Goal: Task Accomplishment & Management: Manage account settings

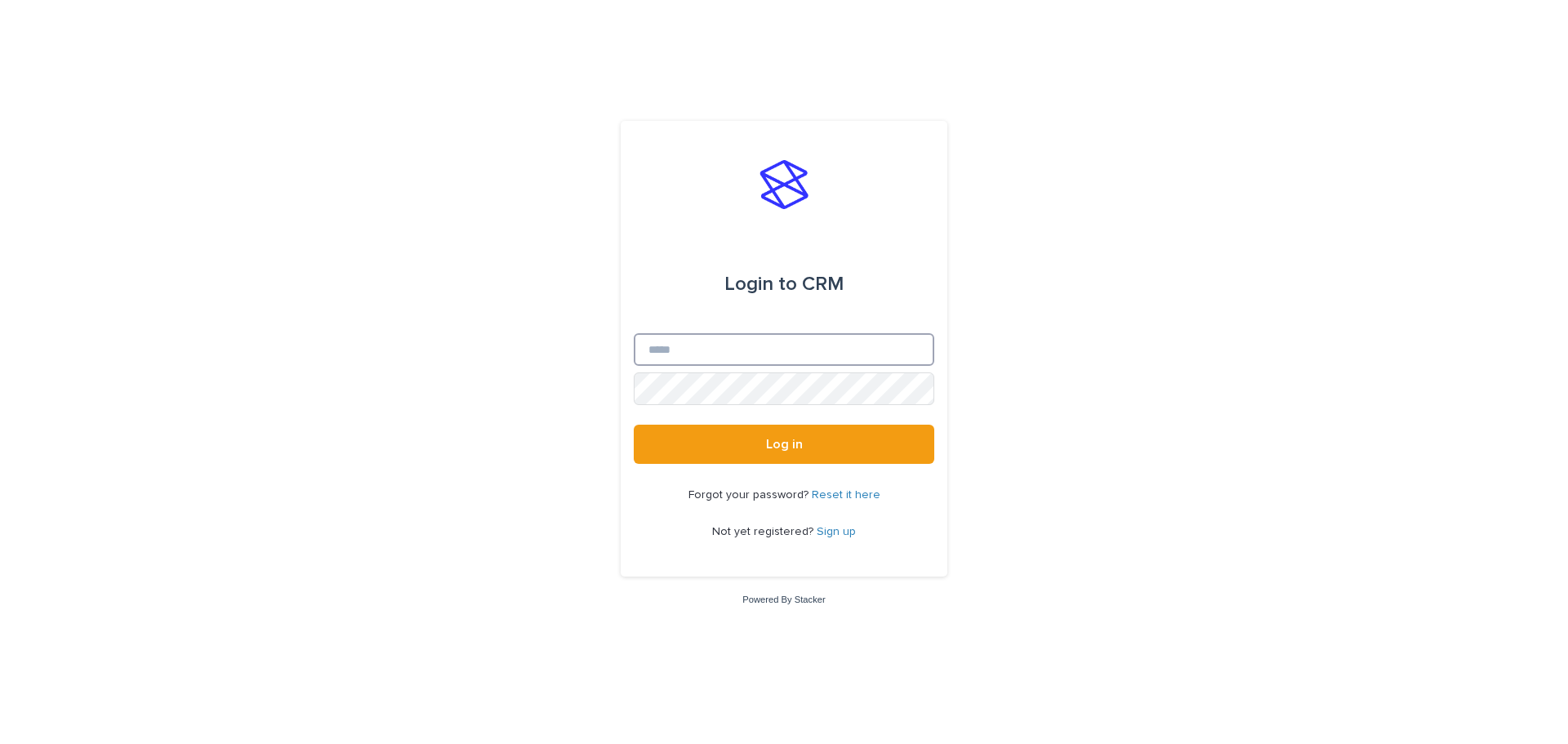
type input "**********"
click at [790, 443] on span "Log in" at bounding box center [784, 444] width 37 height 13
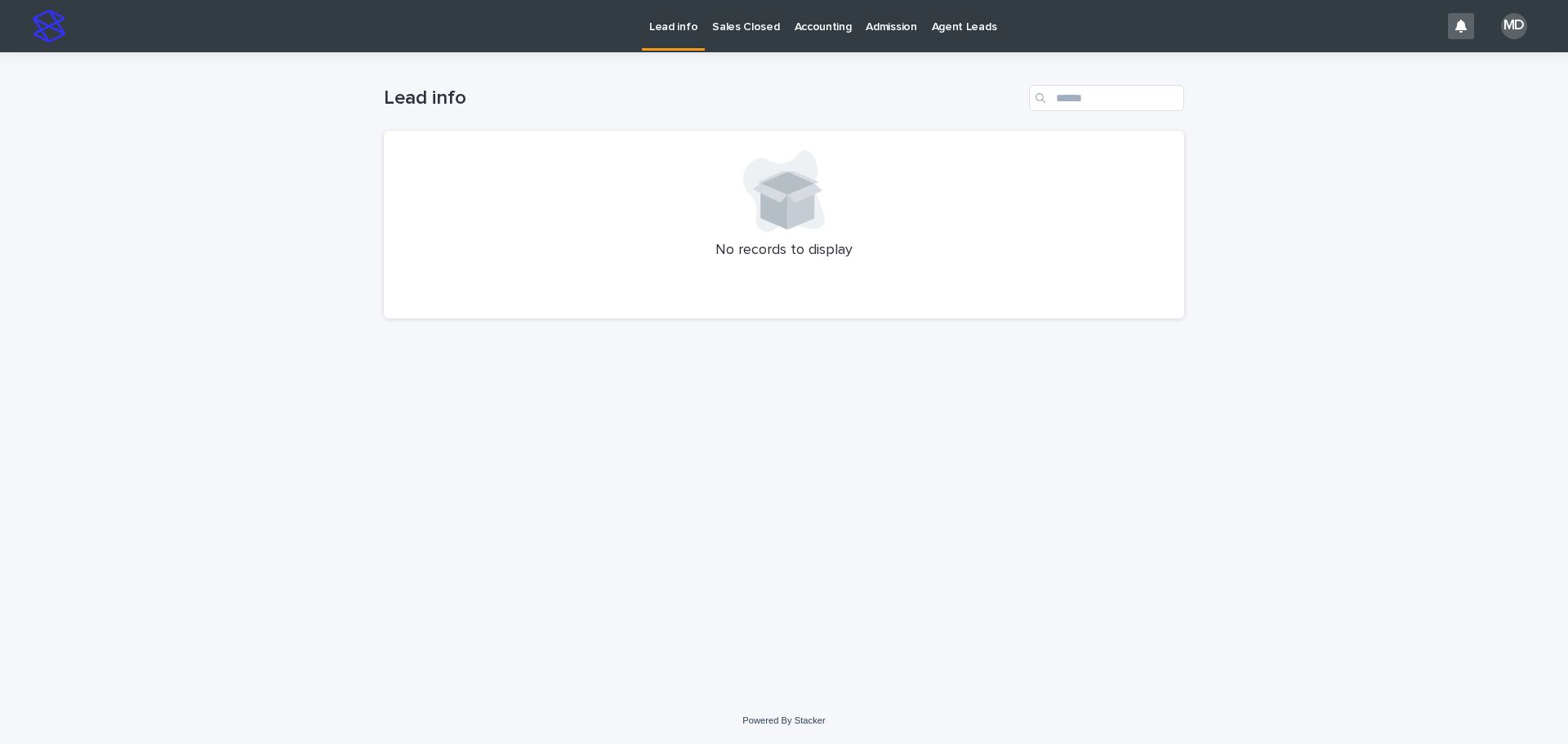
click at [889, 25] on p "Admission" at bounding box center [891, 17] width 51 height 34
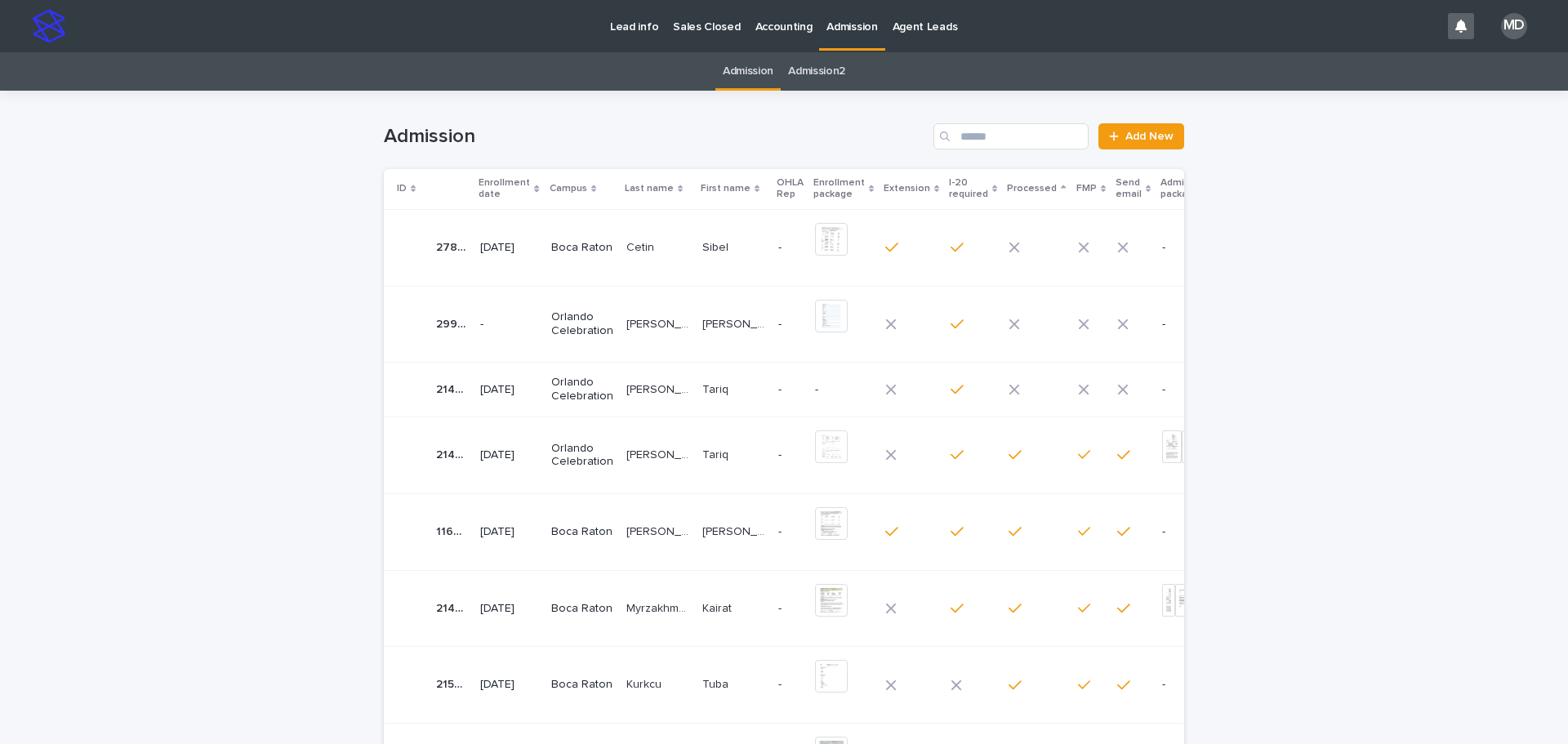
click at [666, 324] on p "[PERSON_NAME] [PERSON_NAME]" at bounding box center [659, 323] width 66 height 17
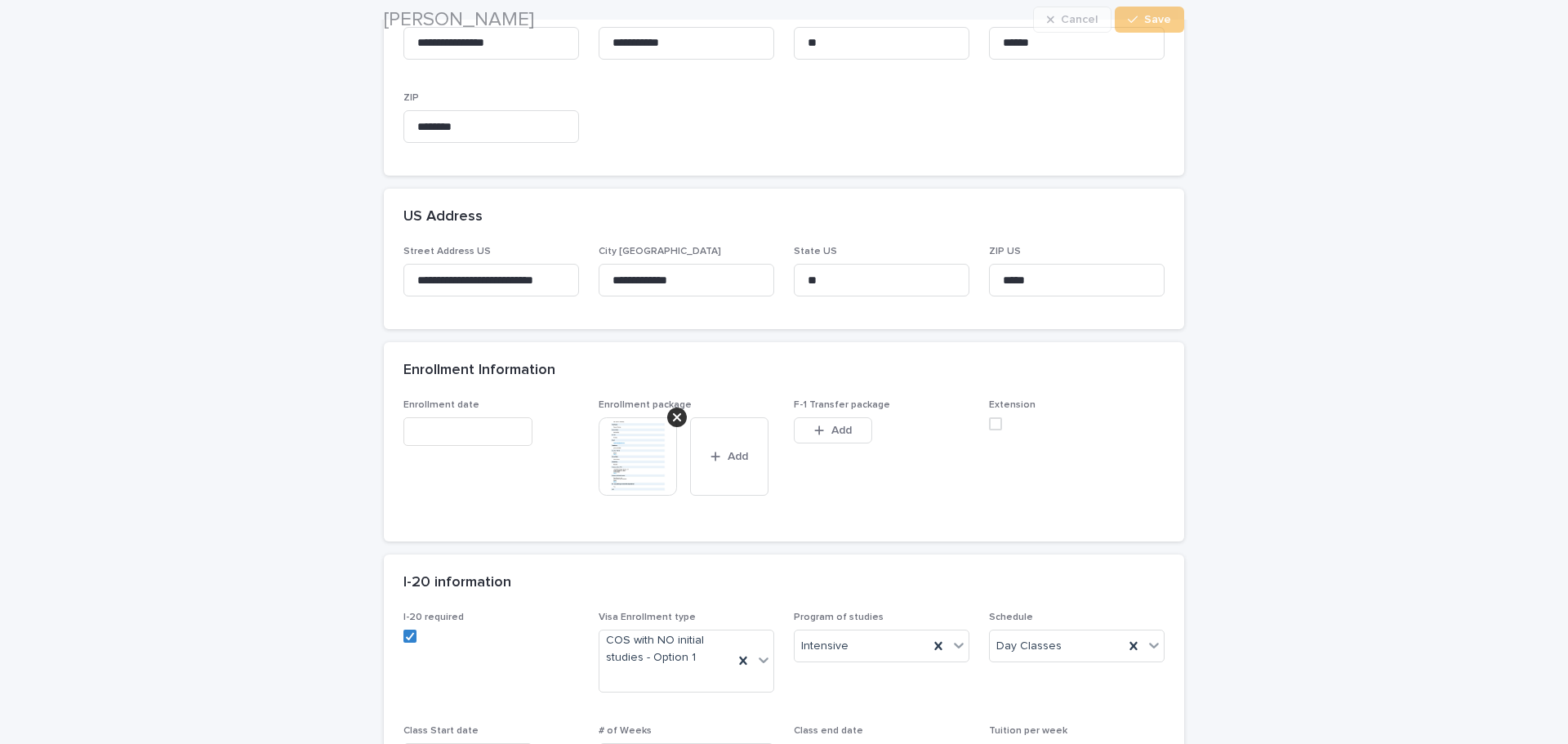
scroll to position [653, 0]
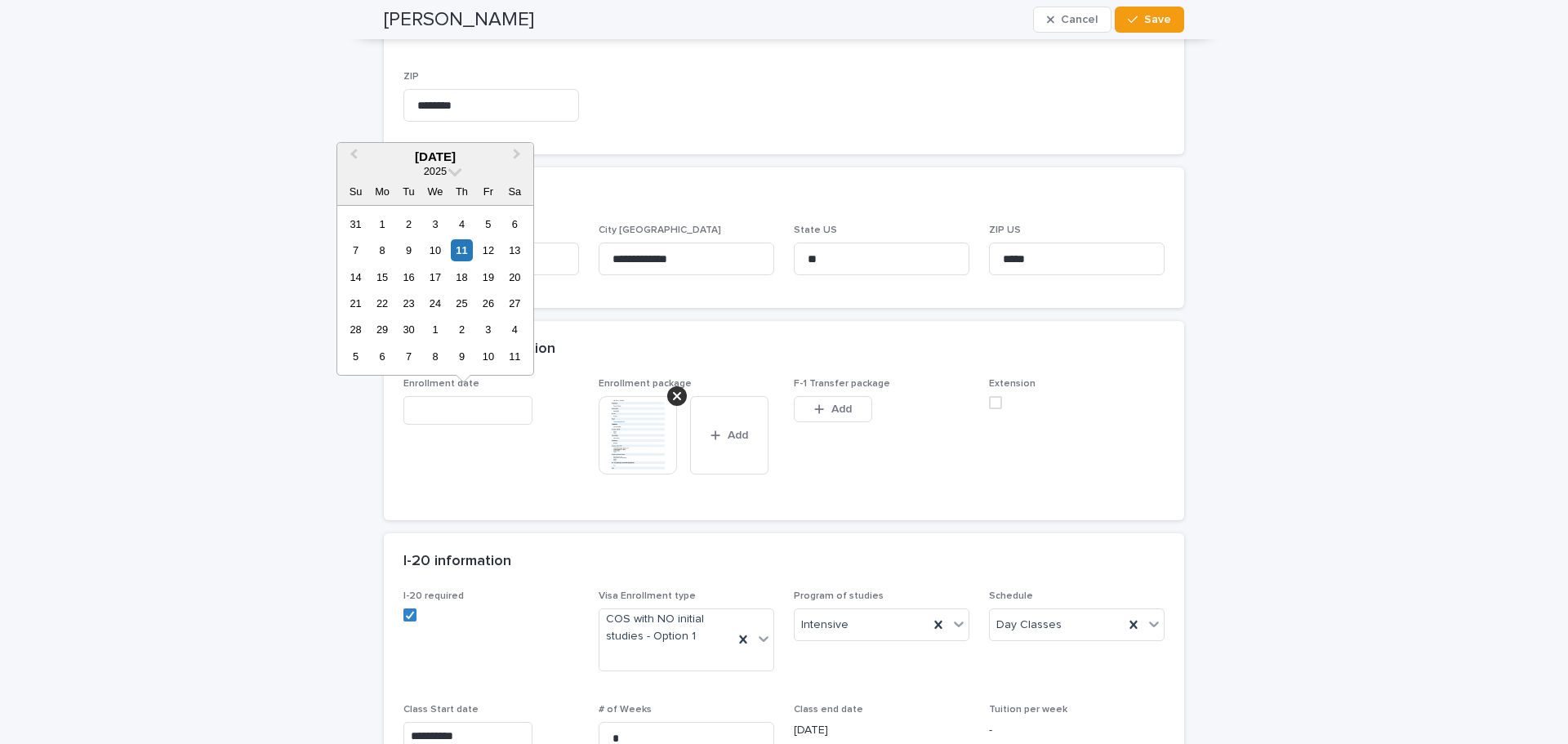
click at [428, 409] on input "text" at bounding box center [468, 409] width 129 height 28
click at [463, 246] on div "11" at bounding box center [462, 251] width 22 height 22
type input "**********"
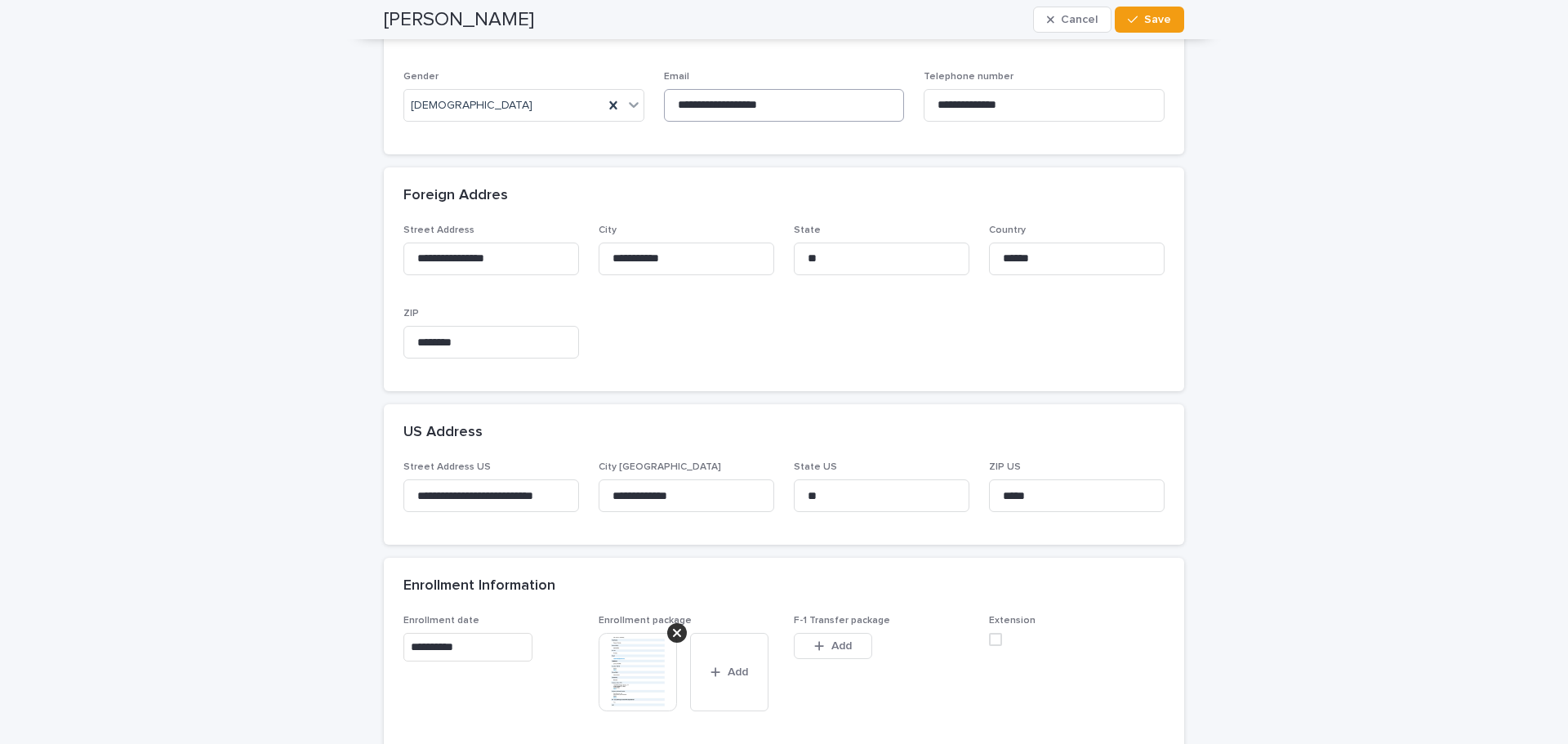
scroll to position [408, 0]
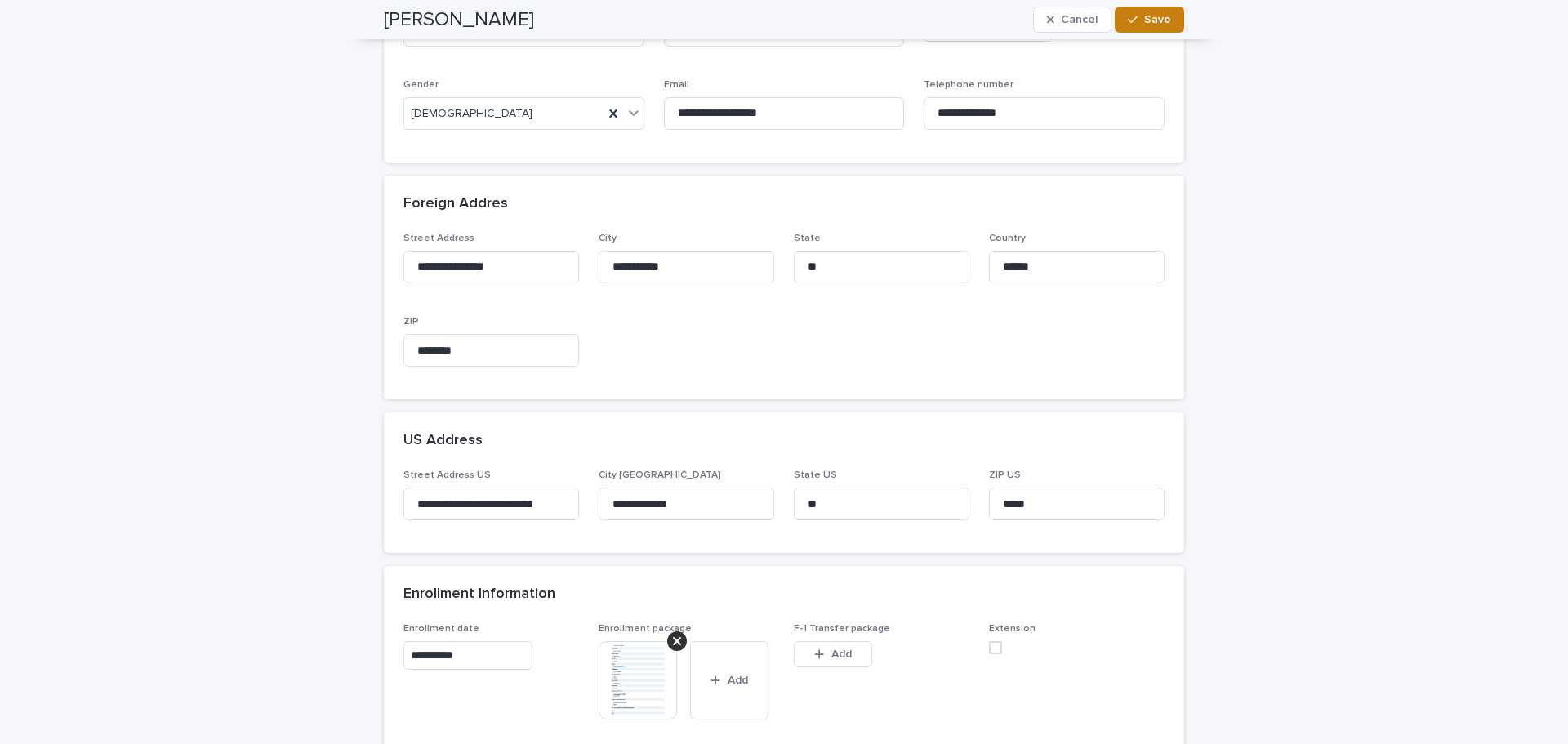
click at [1152, 22] on span "Save" at bounding box center [1157, 19] width 27 height 11
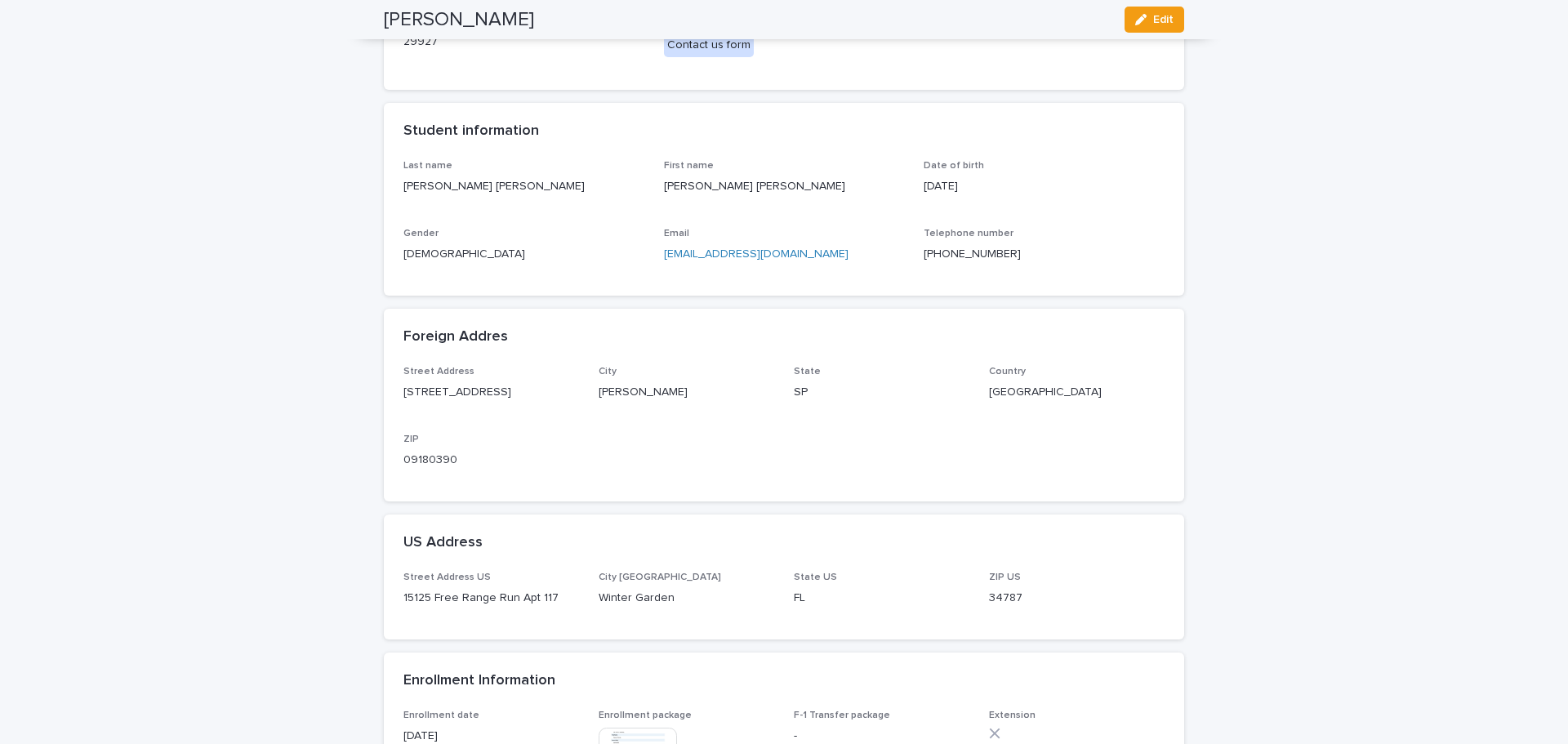
scroll to position [0, 0]
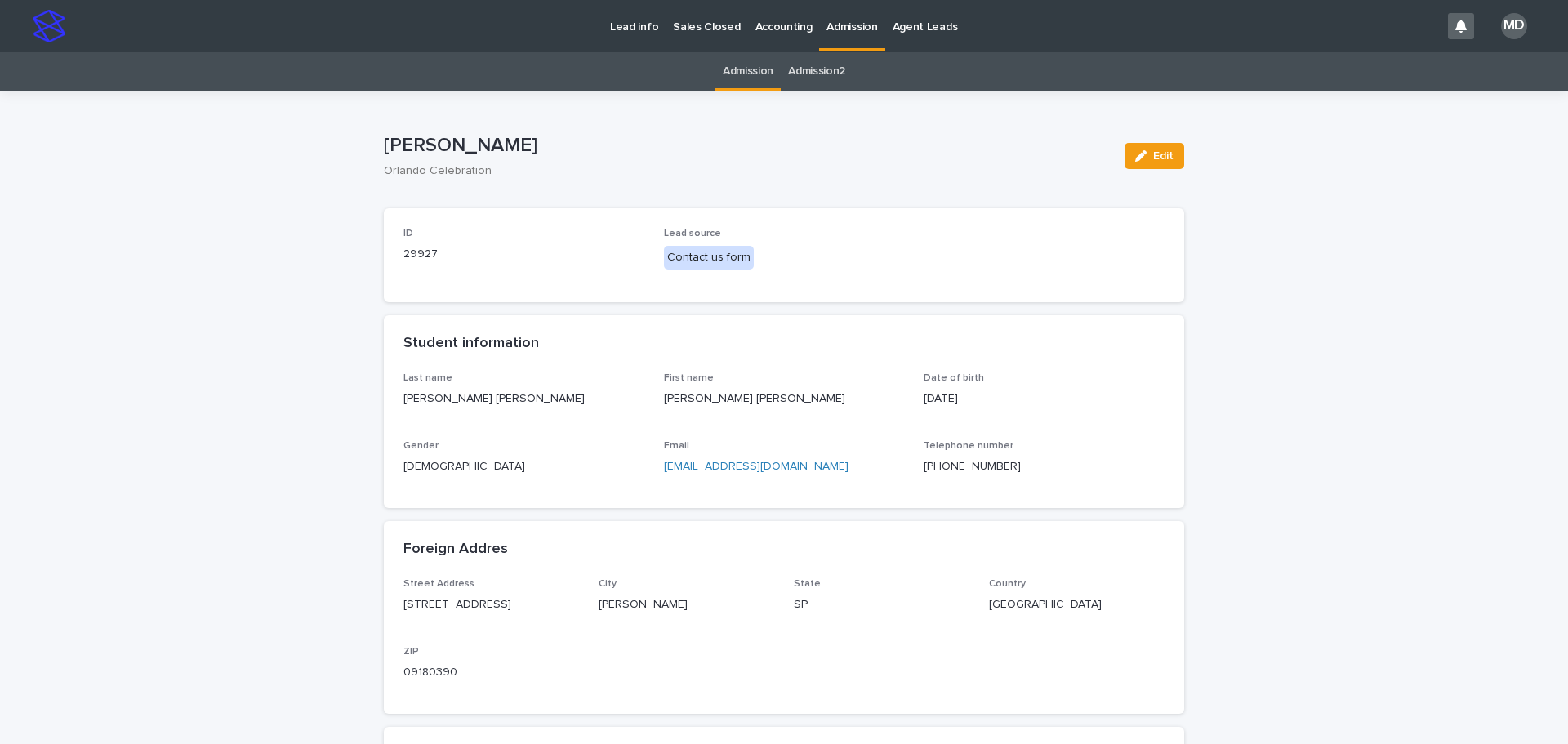
click at [839, 26] on p "Admission" at bounding box center [851, 17] width 51 height 34
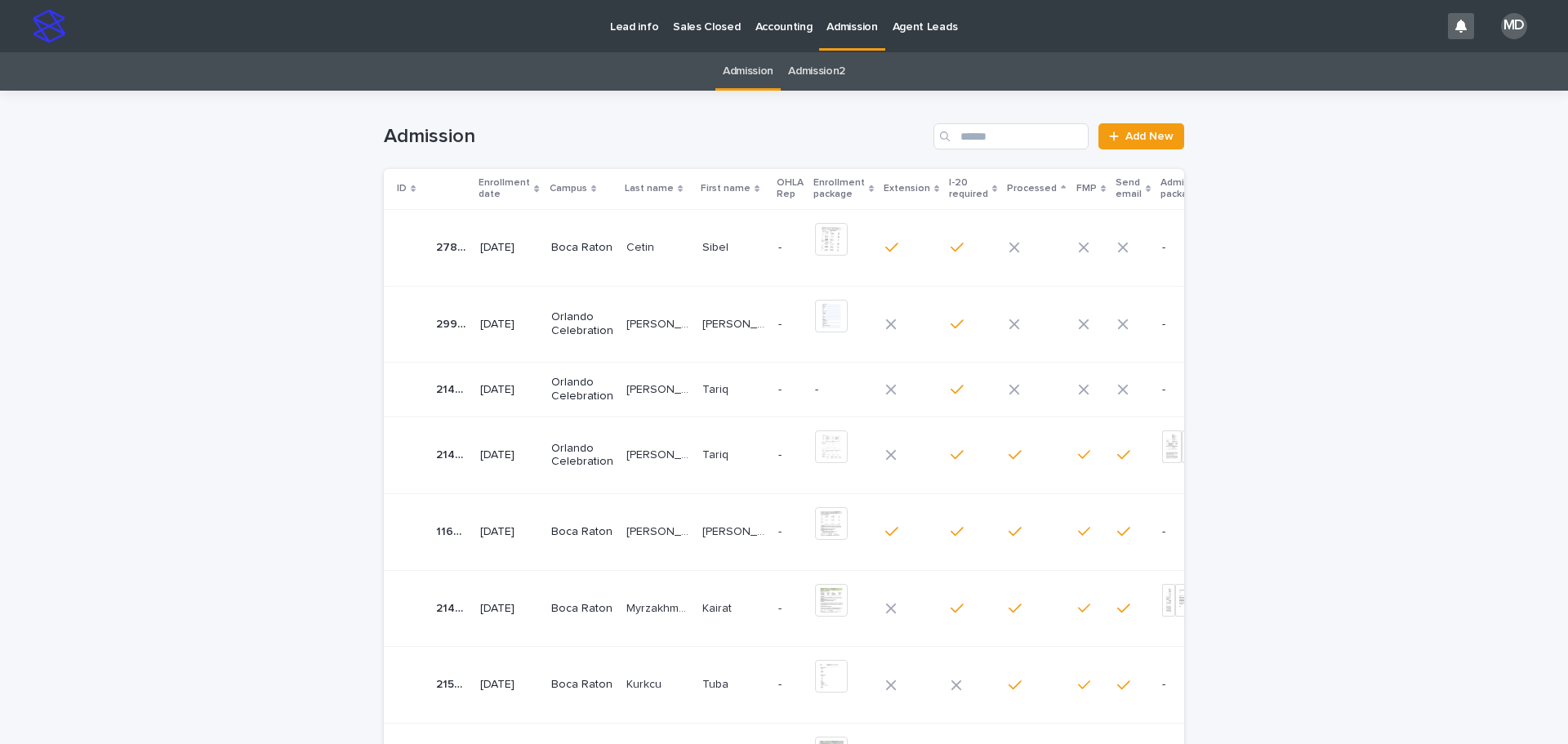
click at [607, 391] on td "Orlando Celebration" at bounding box center [583, 390] width 76 height 55
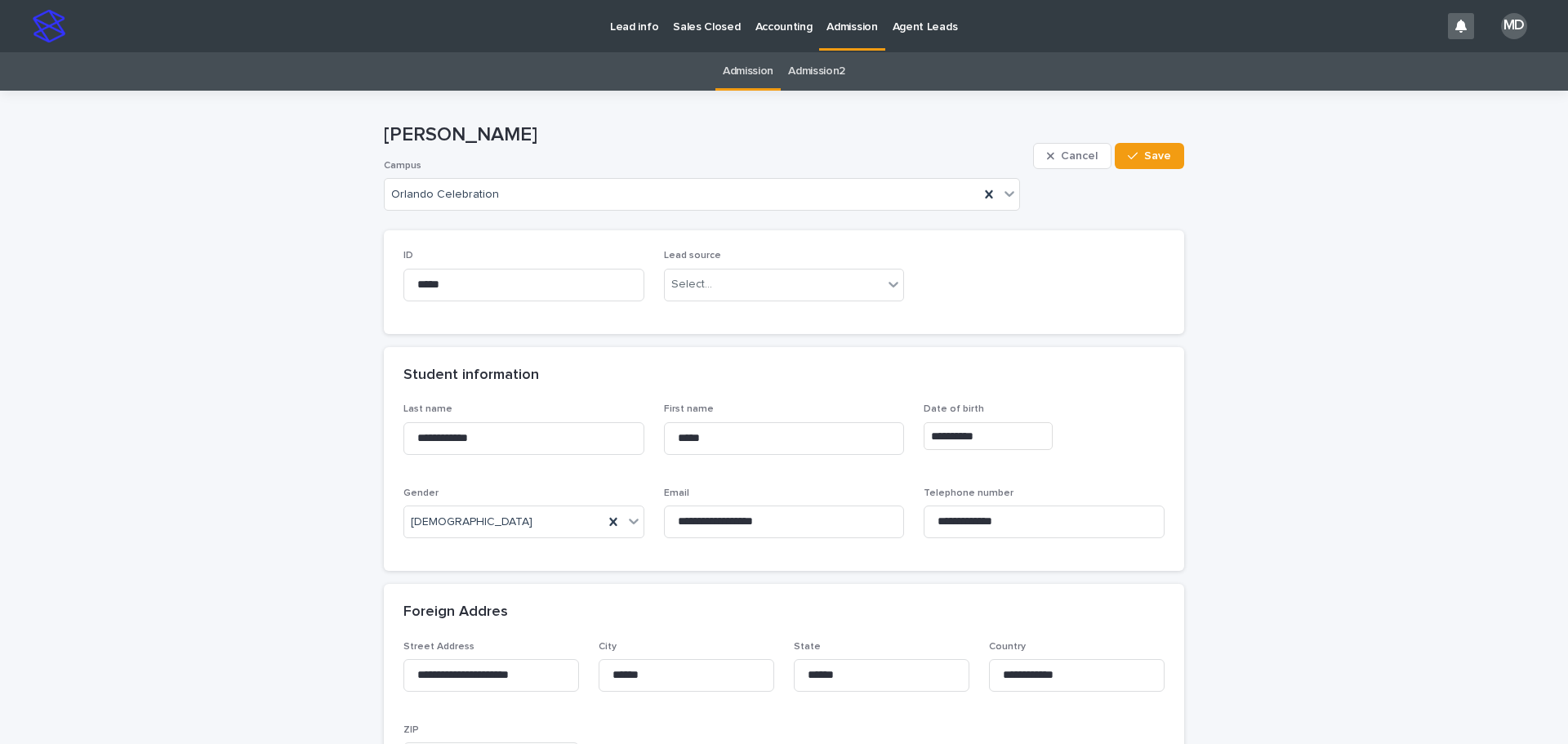
click at [851, 23] on p "Admission" at bounding box center [851, 17] width 51 height 34
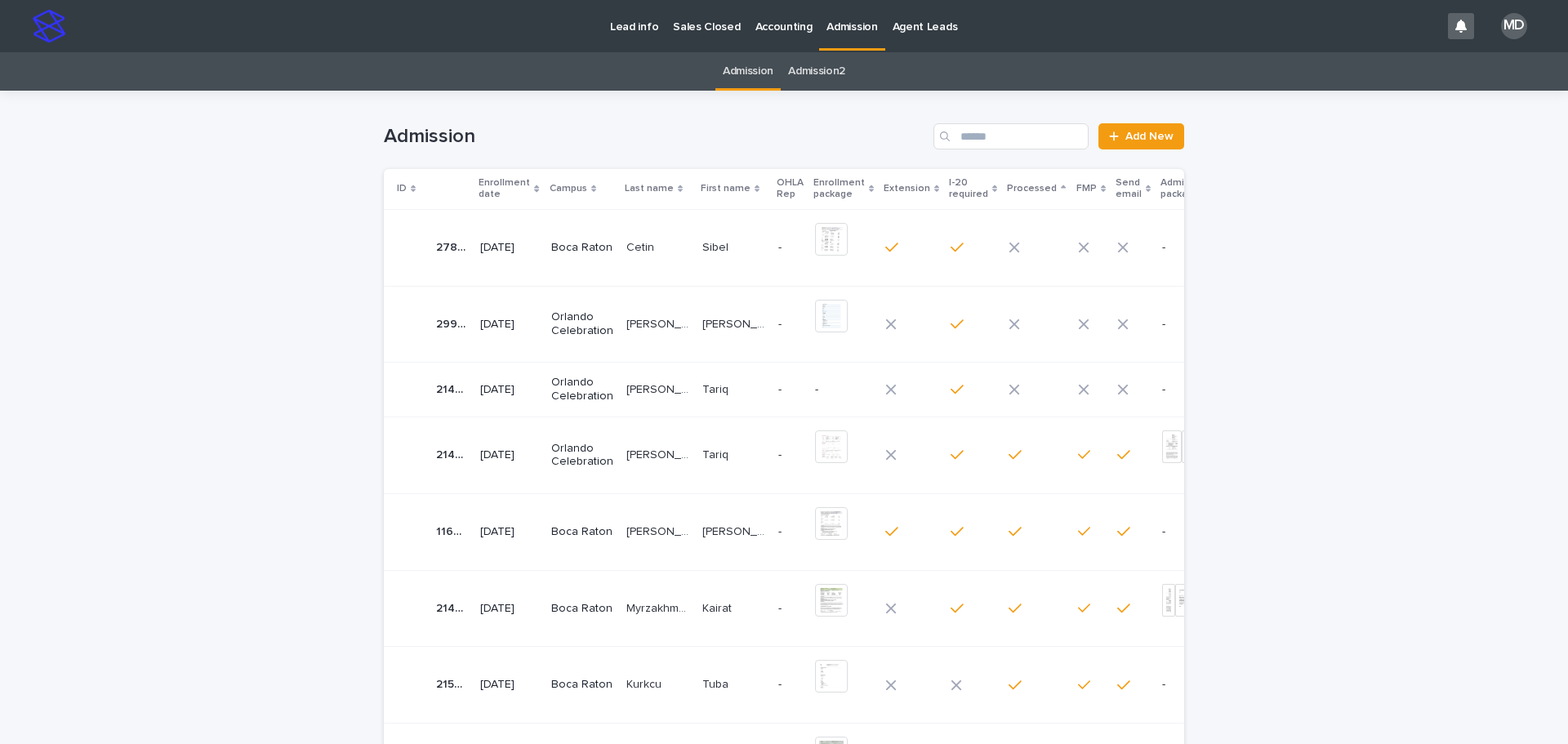
click at [210, 291] on div "Loading... Saving… Loading... Saving… Admission Add New ID Enrollment date Camp…" at bounding box center [784, 592] width 1568 height 1002
click at [165, 344] on div "Loading... Saving… Loading... Saving… Admission Add New ID Enrollment date Camp…" at bounding box center [784, 592] width 1568 height 1002
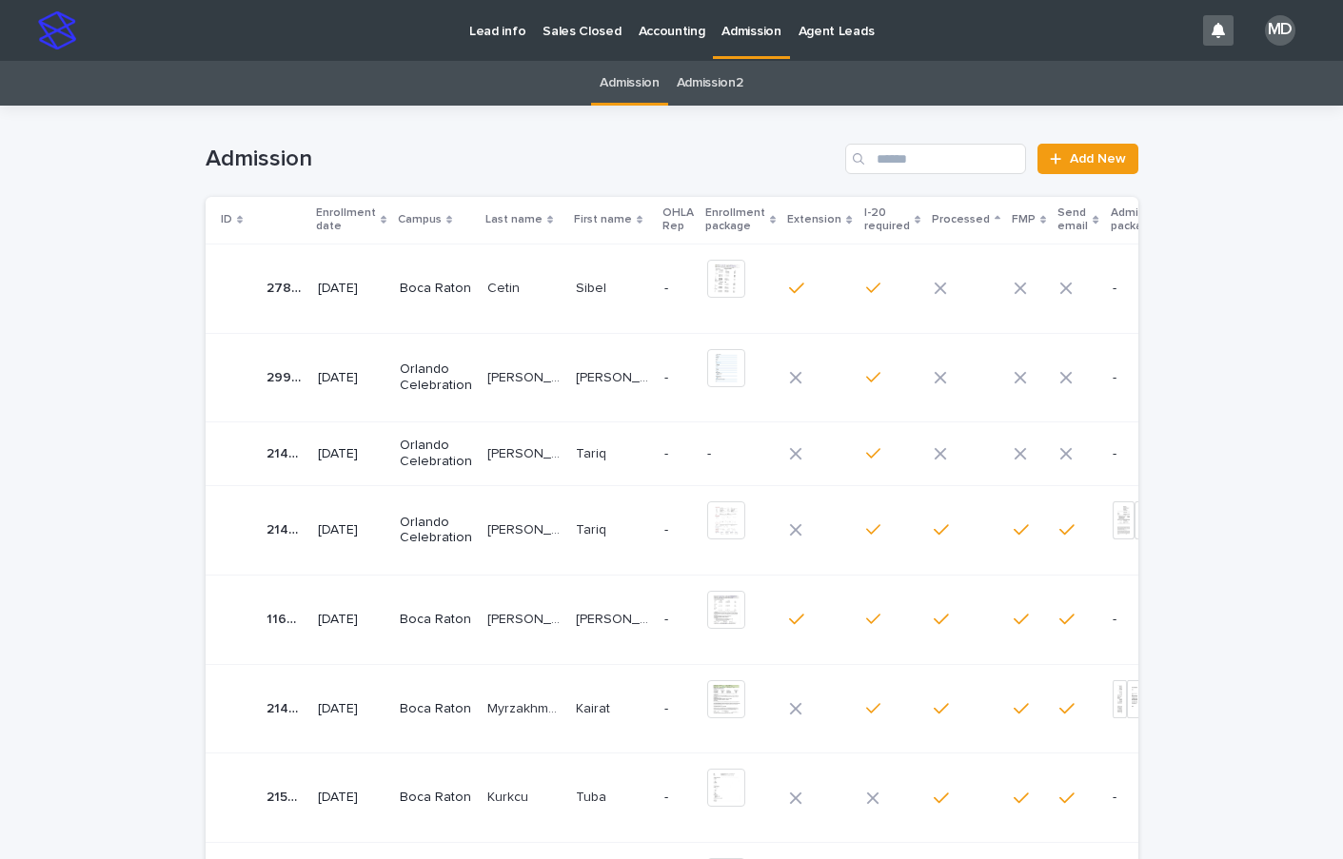
click at [402, 519] on p "Orlando Celebration" at bounding box center [436, 531] width 72 height 32
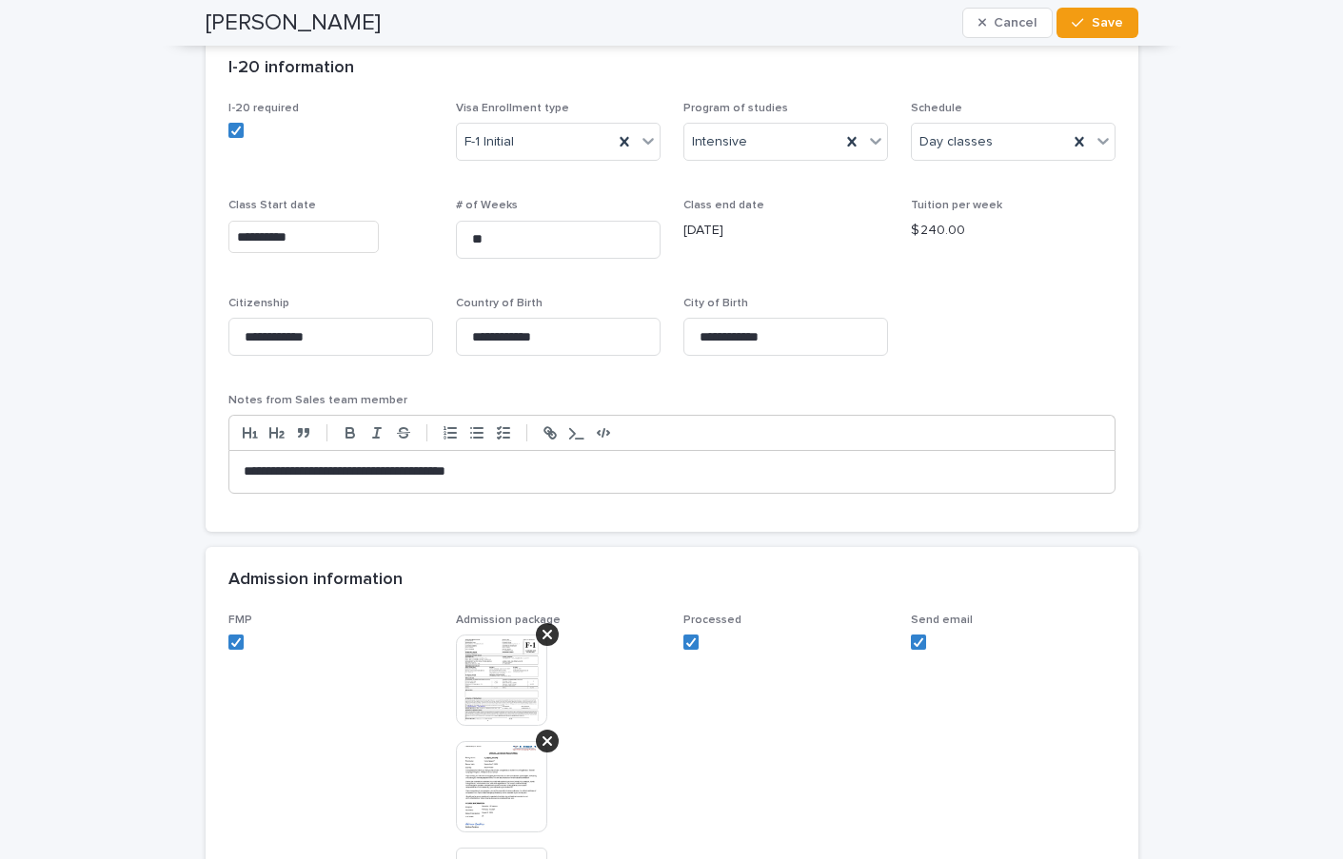
scroll to position [1522, 0]
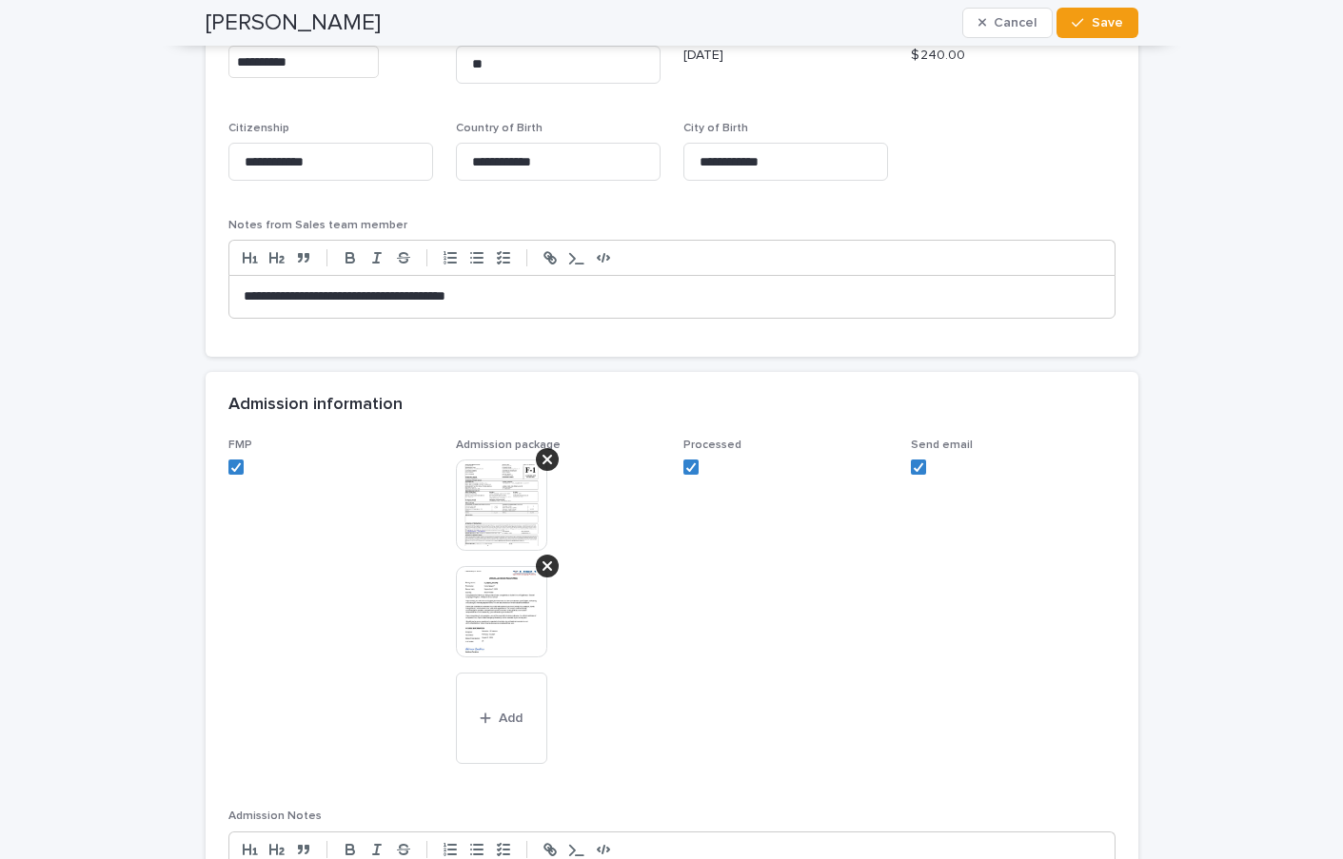
click at [475, 494] on img at bounding box center [501, 505] width 91 height 91
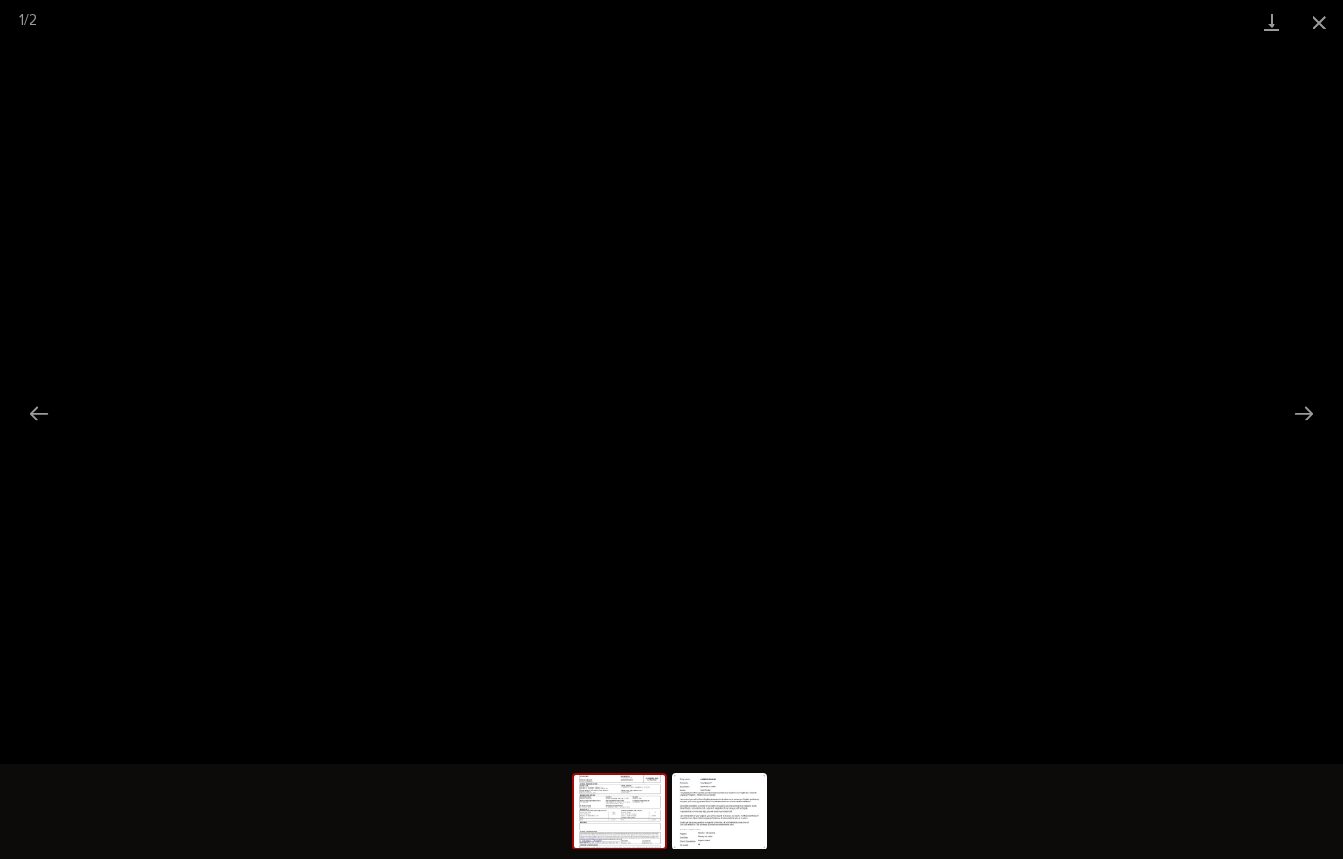
drag, startPoint x: 1316, startPoint y: 28, endPoint x: 1221, endPoint y: 43, distance: 96.4
click at [1316, 28] on button "Close gallery" at bounding box center [1319, 22] width 48 height 45
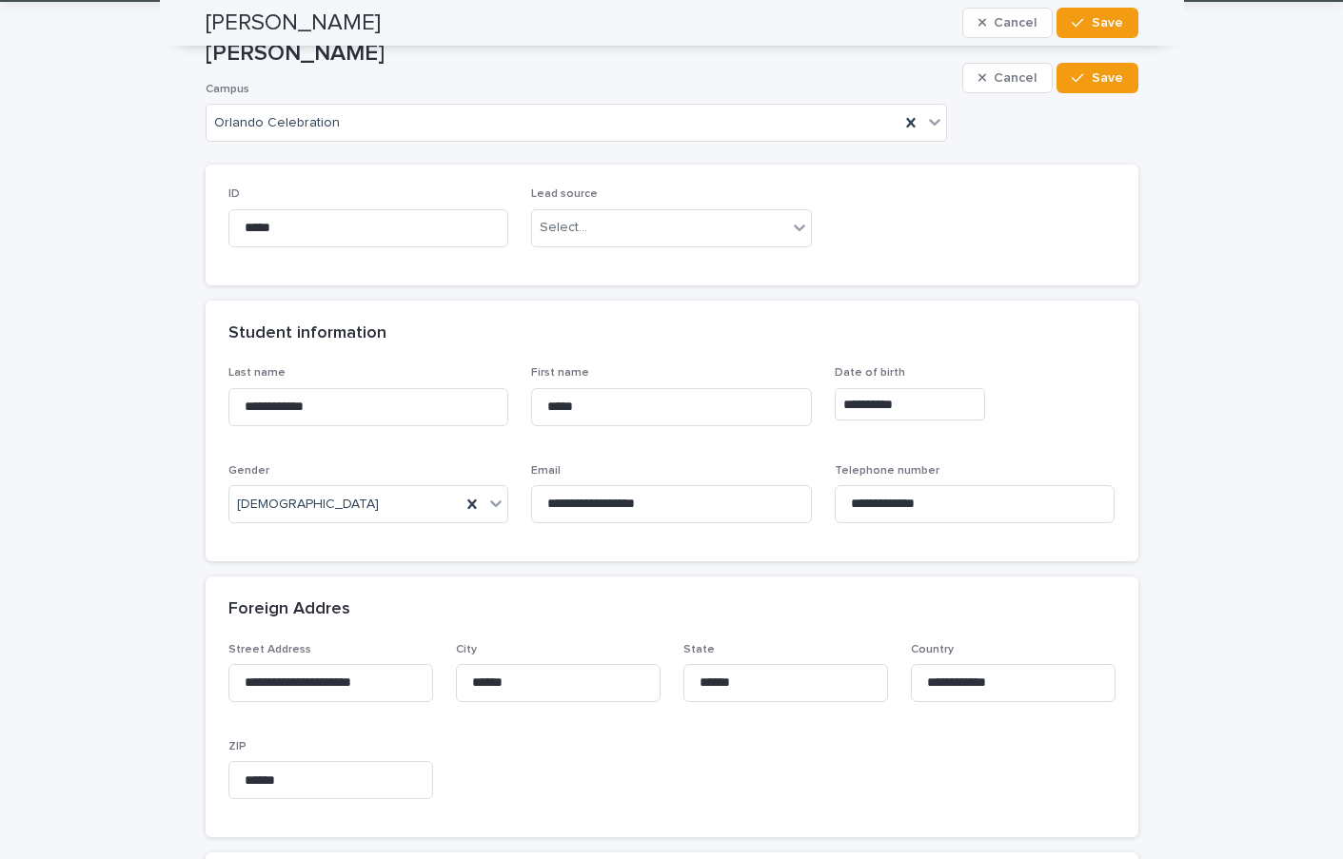
scroll to position [0, 0]
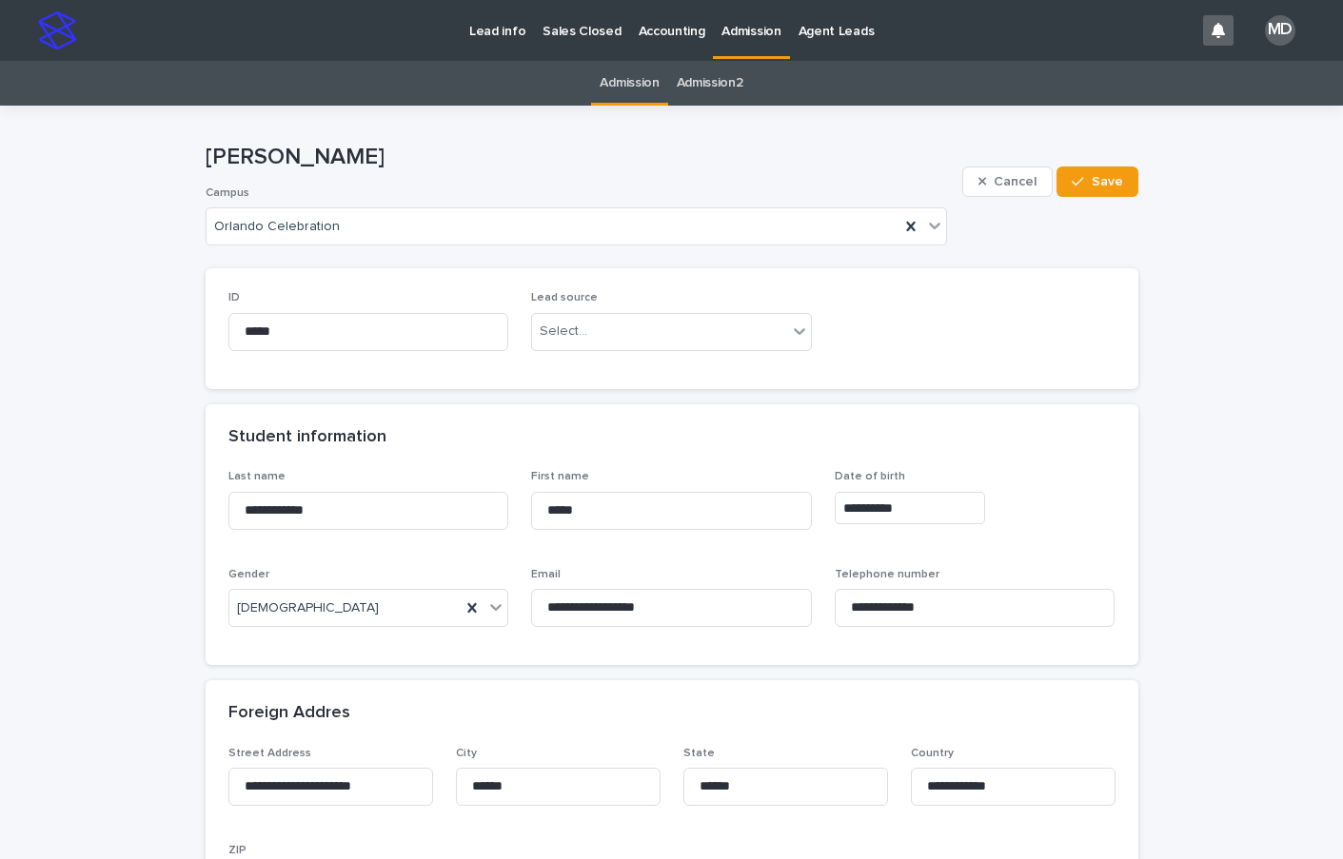
click at [748, 25] on p "Admission" at bounding box center [750, 20] width 59 height 40
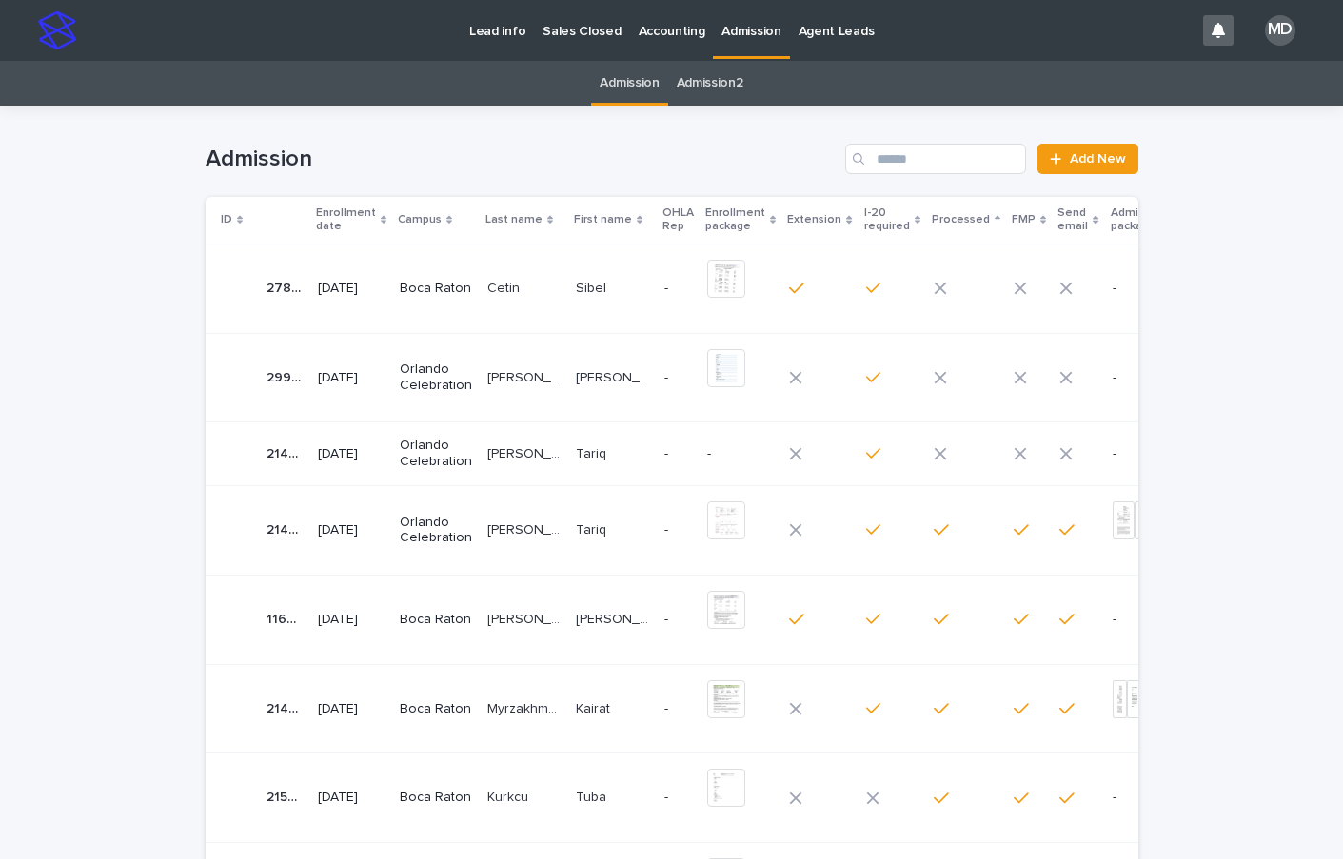
click at [317, 212] on p "Enrollment date" at bounding box center [346, 220] width 60 height 35
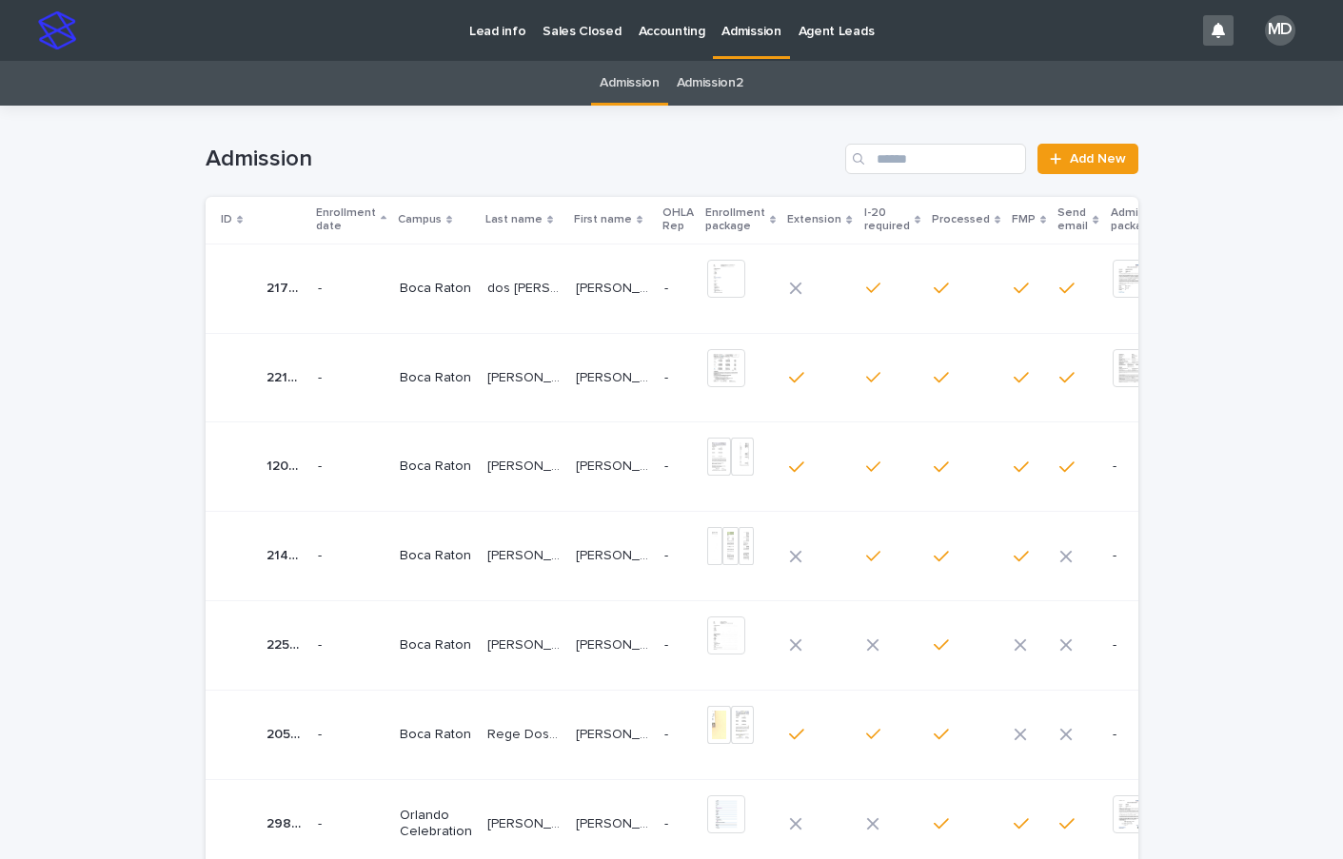
click at [318, 210] on p "Enrollment date" at bounding box center [346, 220] width 60 height 35
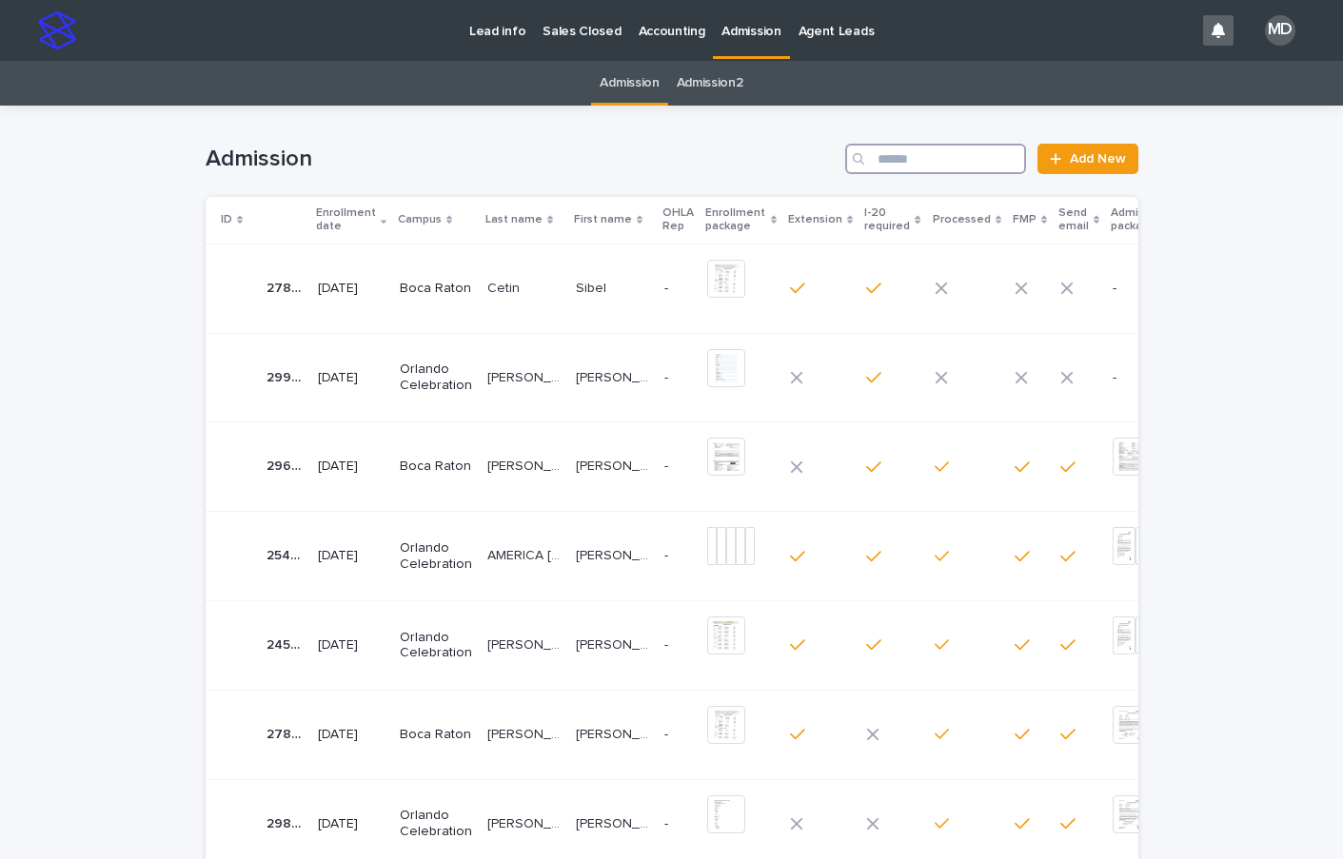
click at [888, 165] on input "Search" at bounding box center [935, 159] width 181 height 30
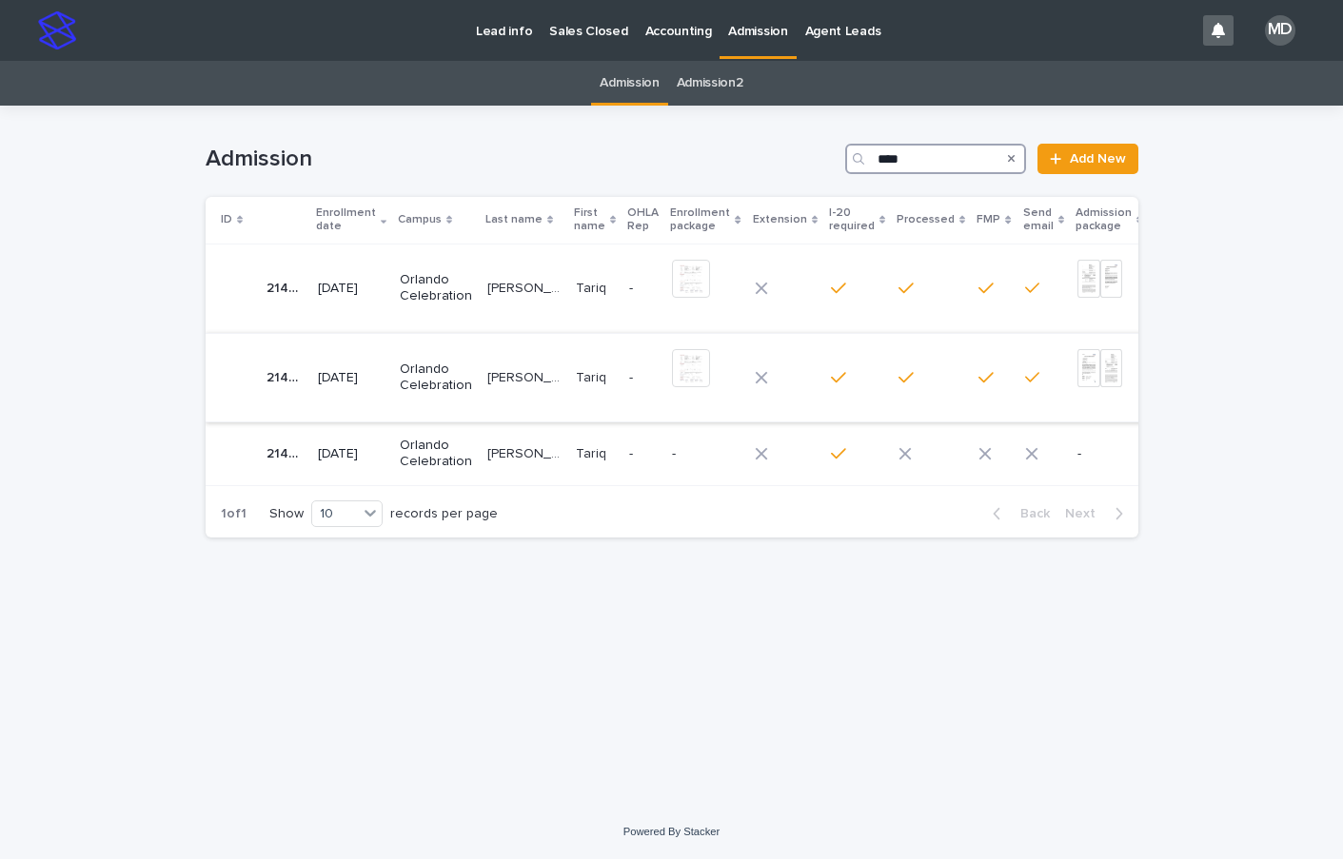
type input "****"
click at [413, 393] on p "Orlando Celebration" at bounding box center [436, 378] width 72 height 32
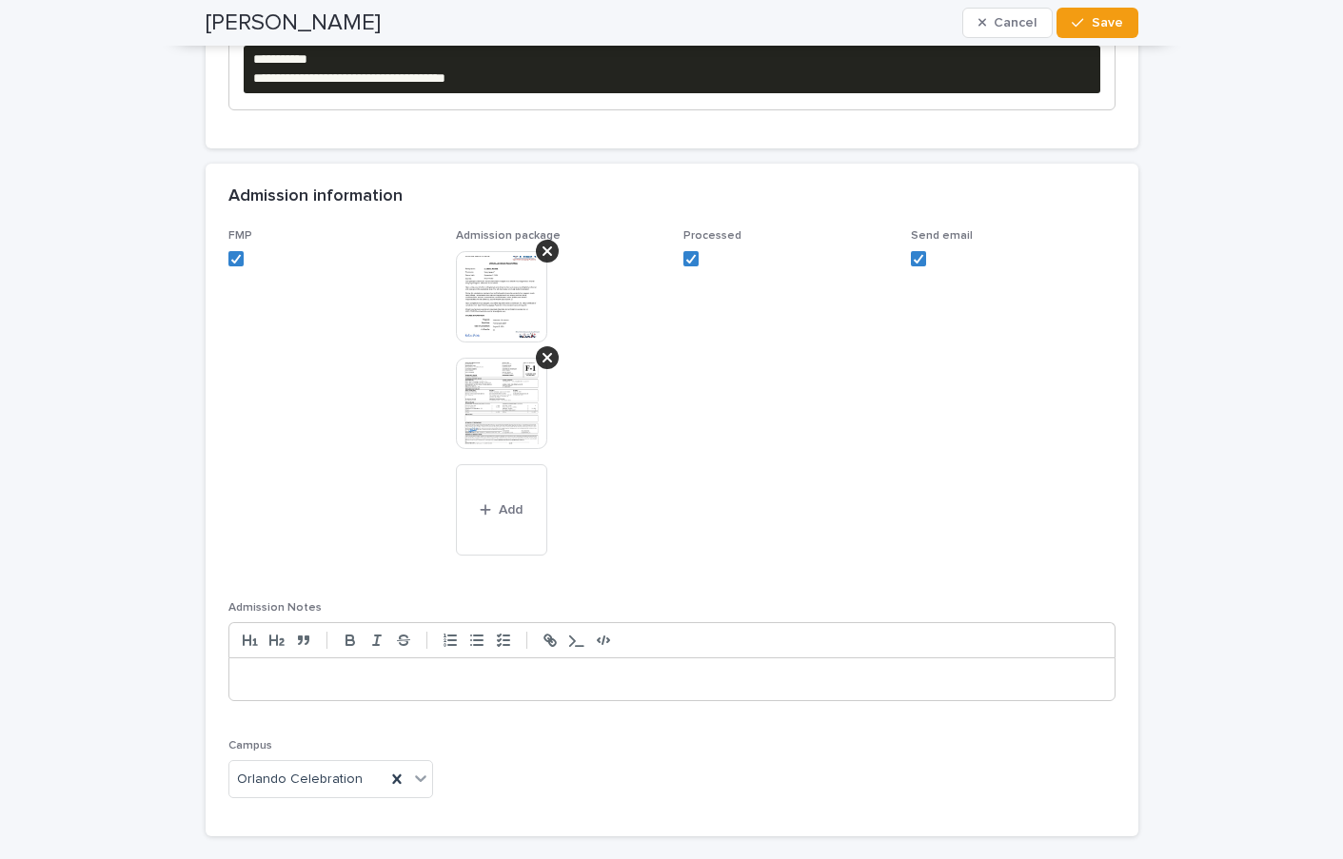
scroll to position [1808, 0]
click at [461, 391] on img at bounding box center [501, 402] width 91 height 91
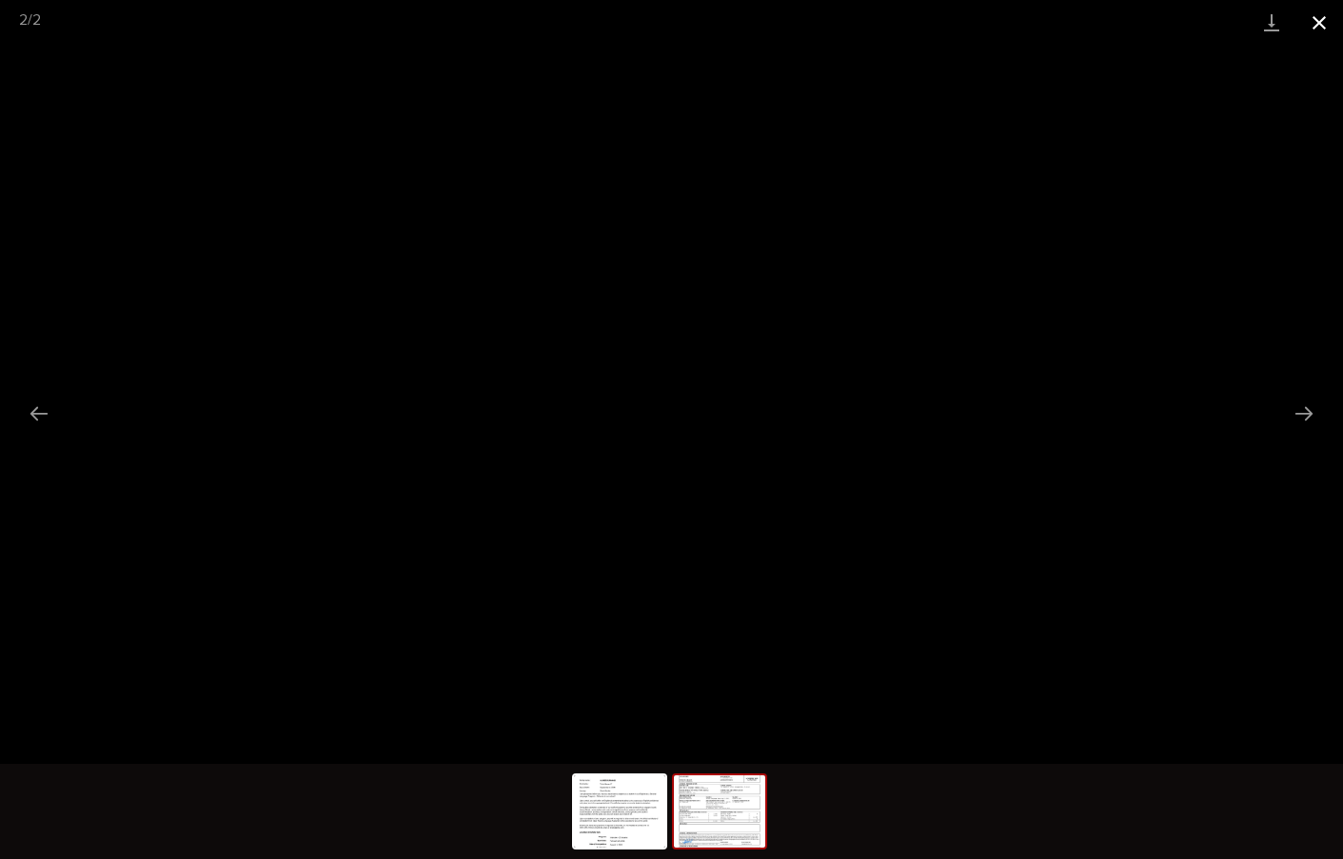
click at [1317, 19] on button "Close gallery" at bounding box center [1319, 22] width 48 height 45
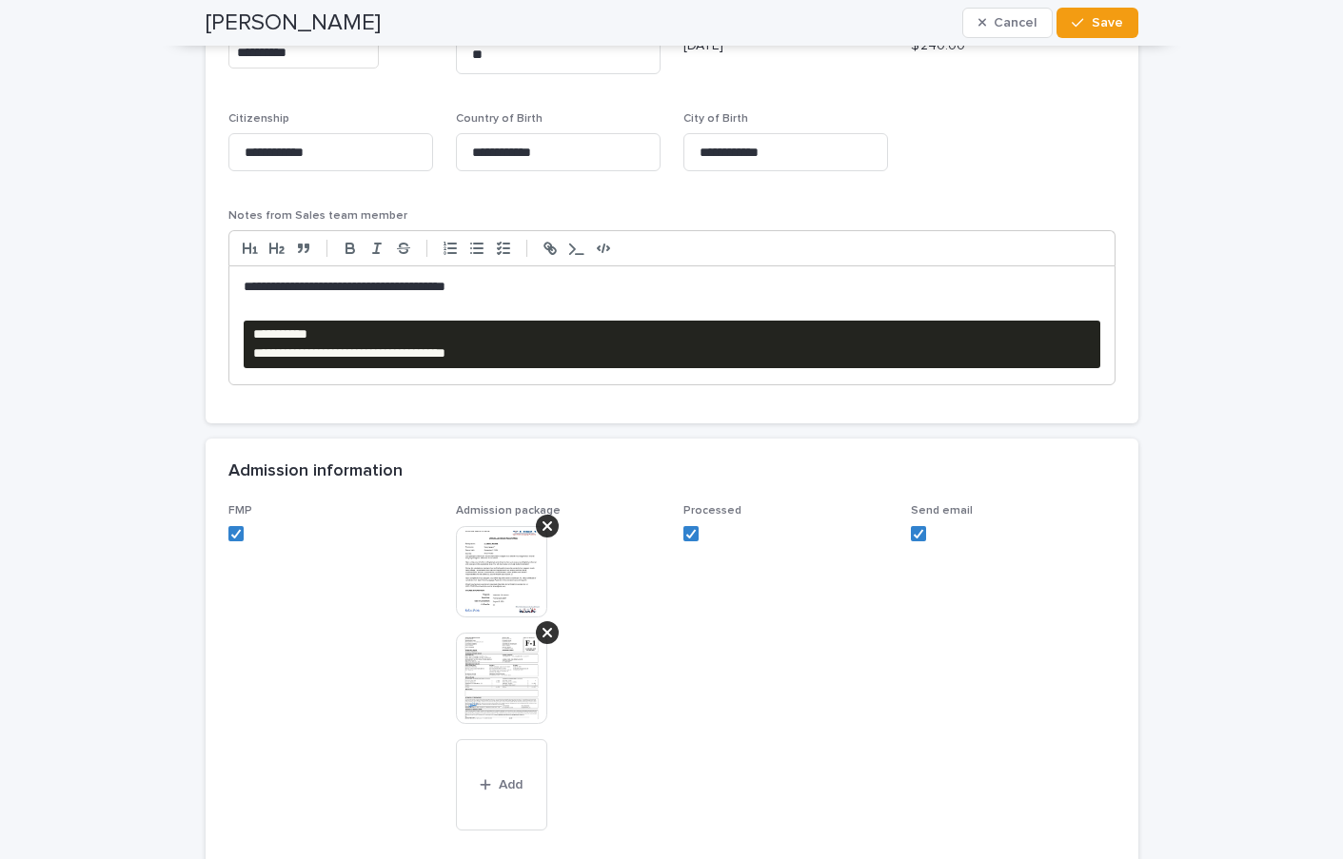
scroll to position [1522, 0]
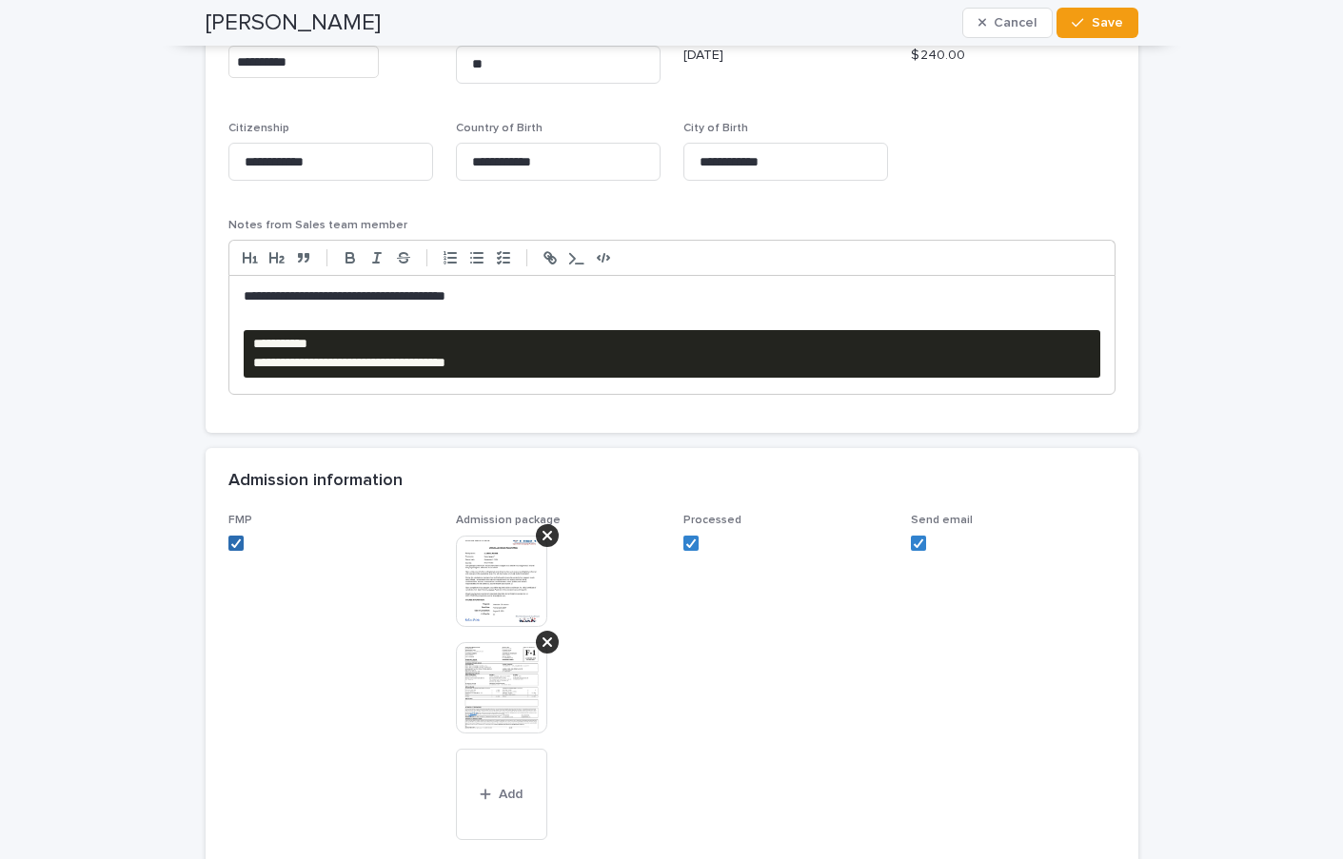
drag, startPoint x: 223, startPoint y: 541, endPoint x: 363, endPoint y: 560, distance: 141.2
click at [230, 541] on icon at bounding box center [235, 544] width 11 height 10
click at [1109, 18] on span "Save" at bounding box center [1106, 22] width 31 height 13
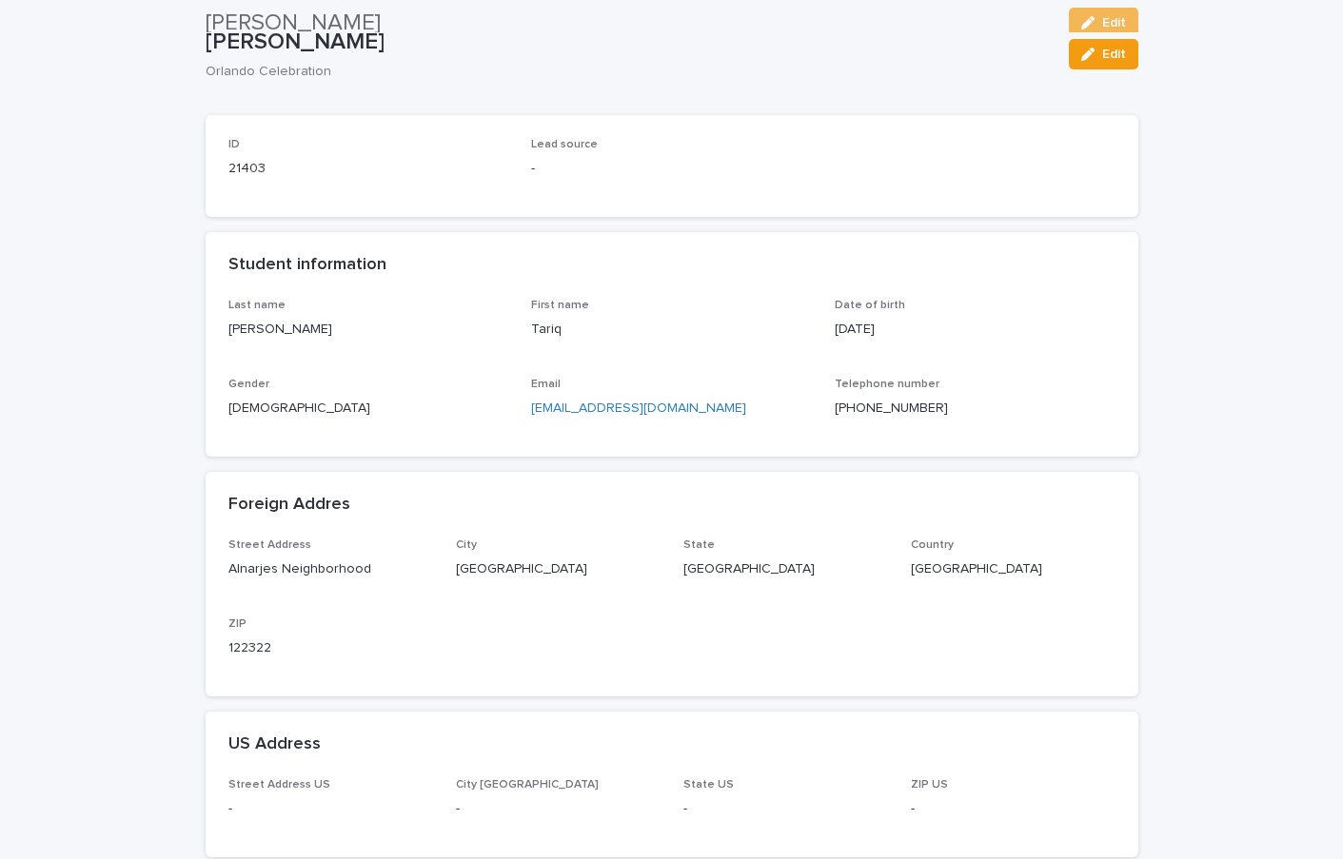
scroll to position [0, 0]
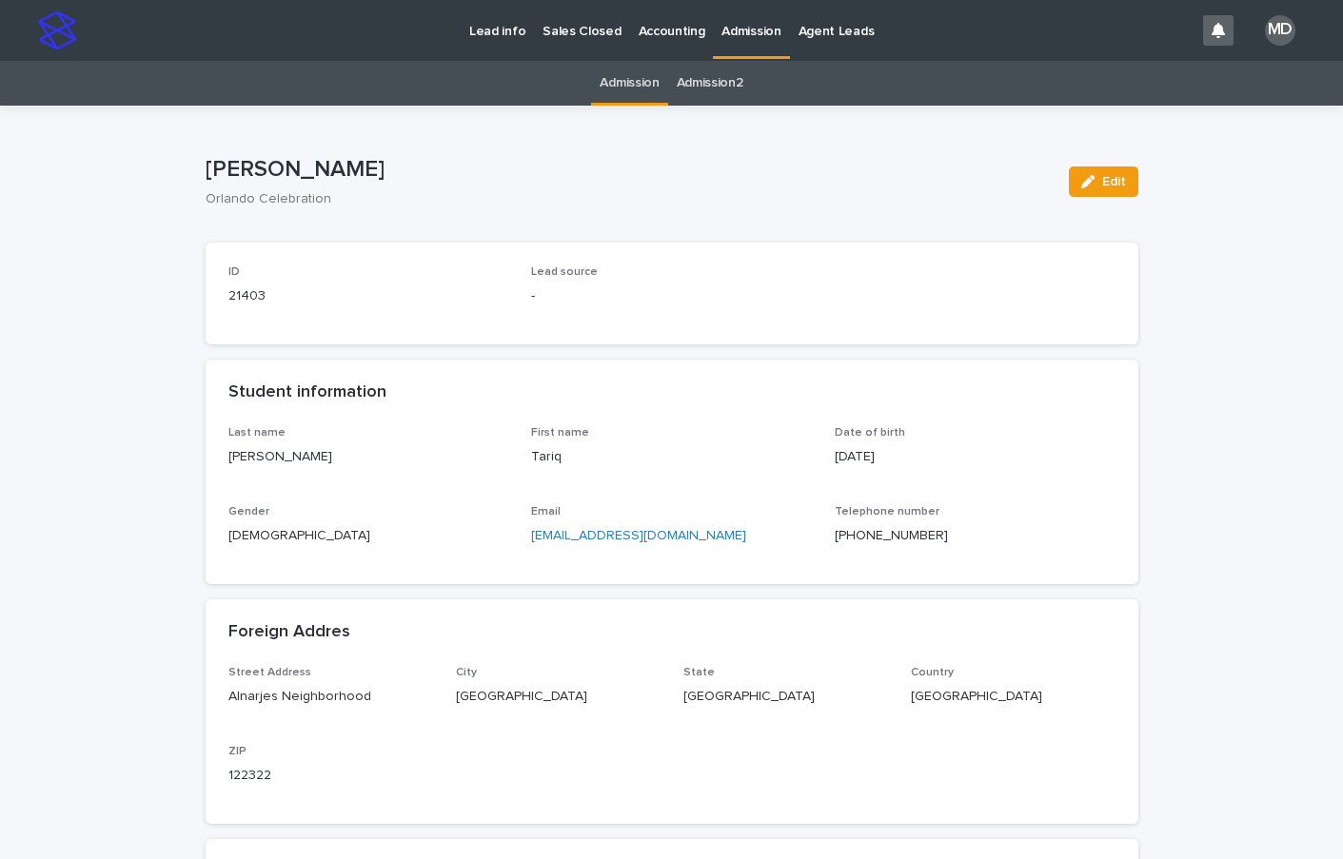
click at [744, 24] on p "Admission" at bounding box center [750, 20] width 59 height 40
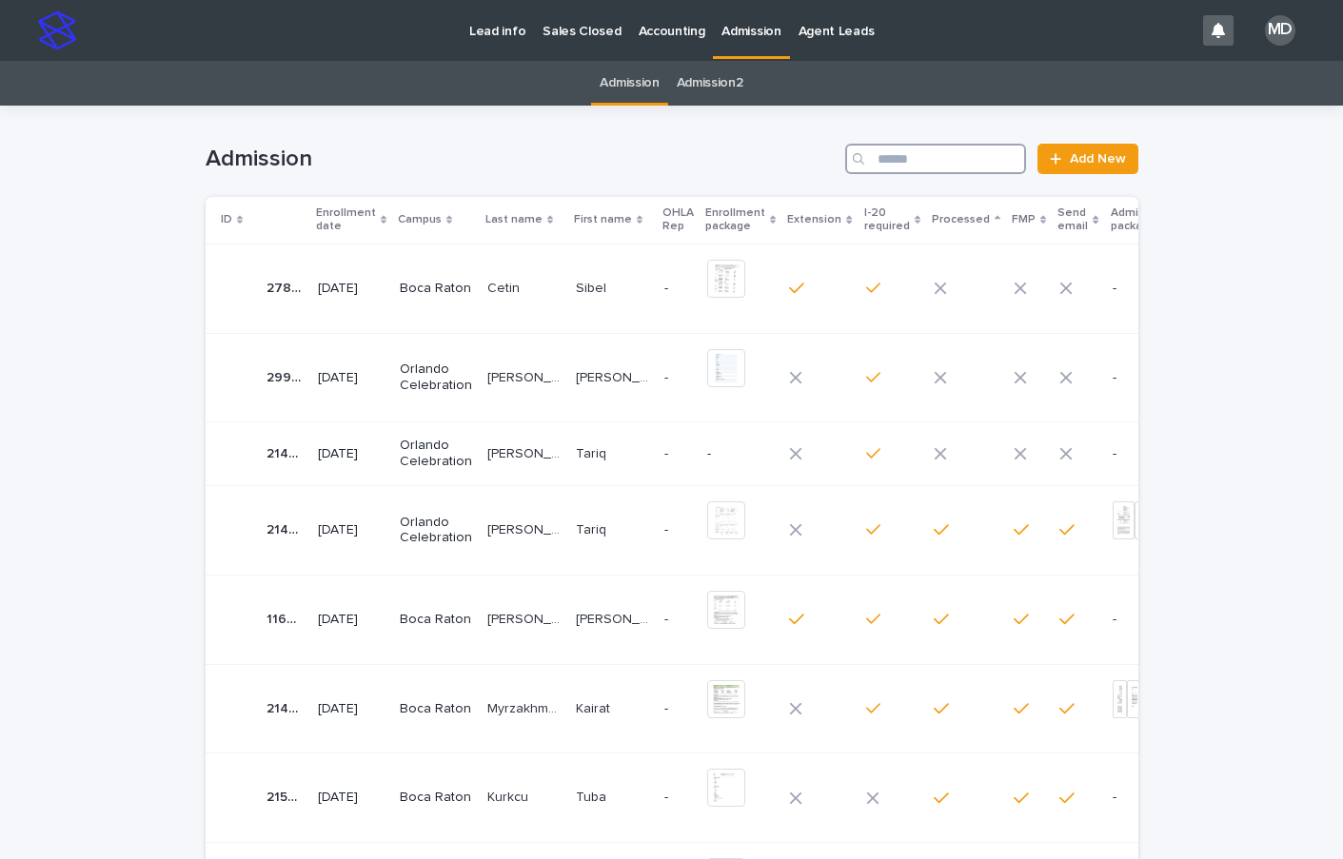
click at [913, 157] on input "Search" at bounding box center [935, 159] width 181 height 30
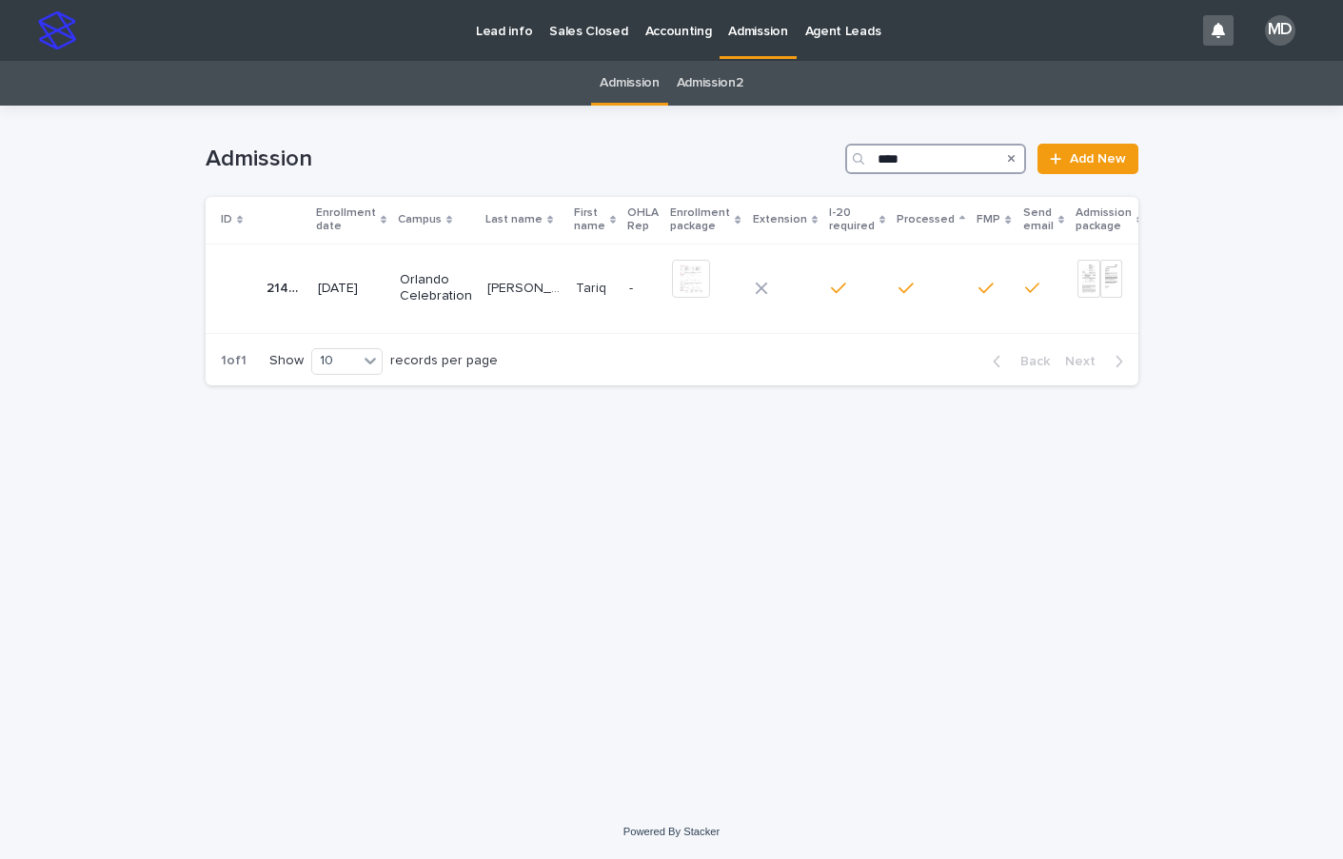
type input "****"
click at [1010, 159] on icon "Search" at bounding box center [1012, 158] width 8 height 11
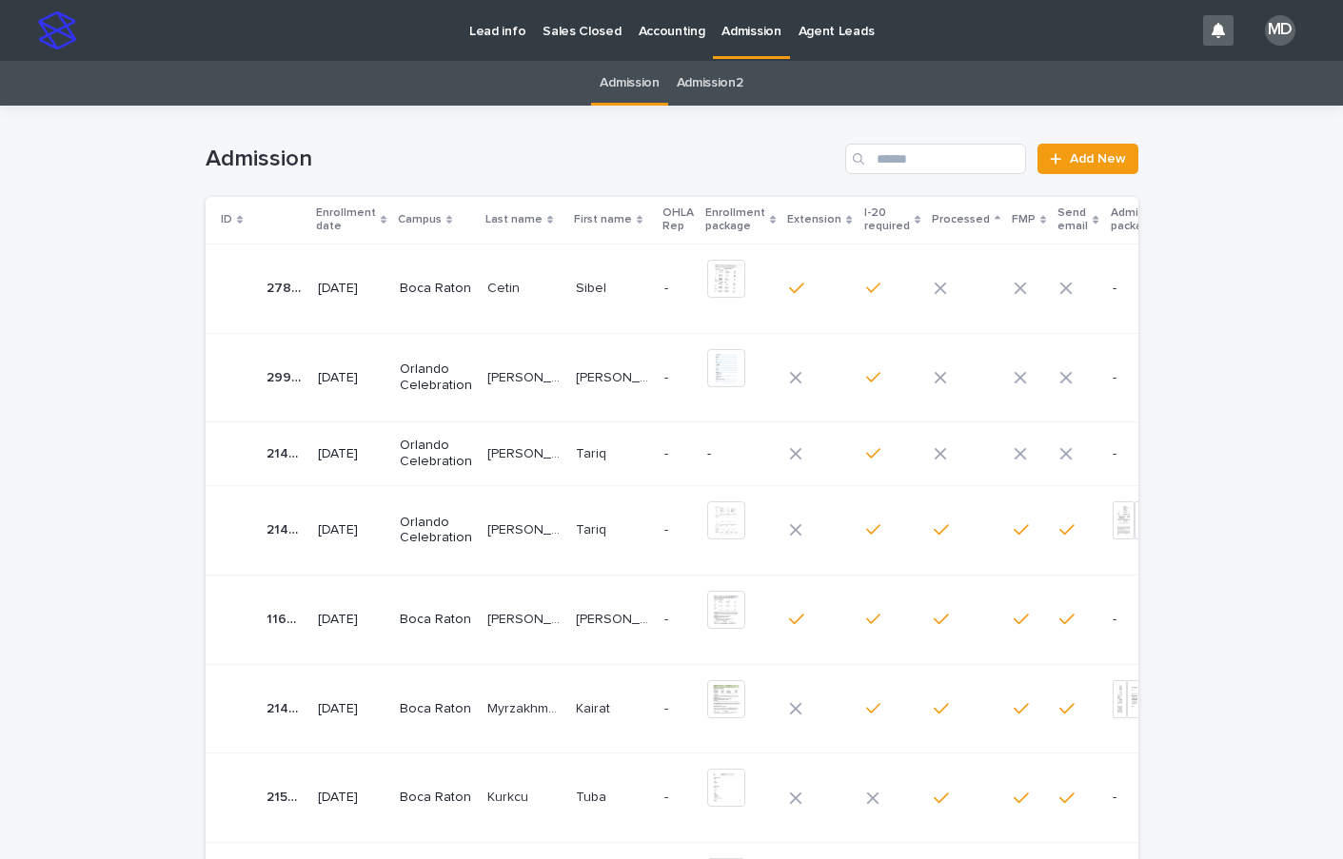
click at [736, 24] on p "Admission" at bounding box center [750, 20] width 59 height 40
